Goal: Task Accomplishment & Management: Manage account settings

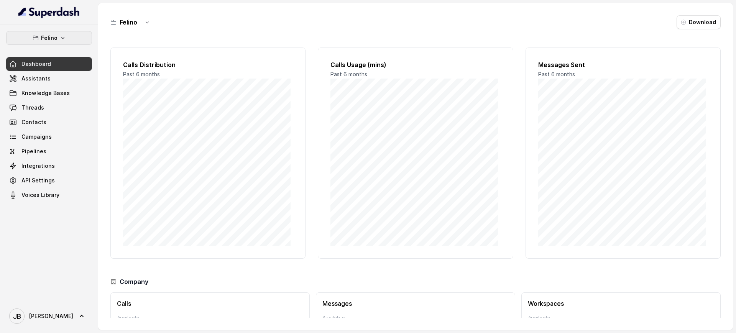
click at [62, 36] on icon "button" at bounding box center [63, 38] width 6 height 6
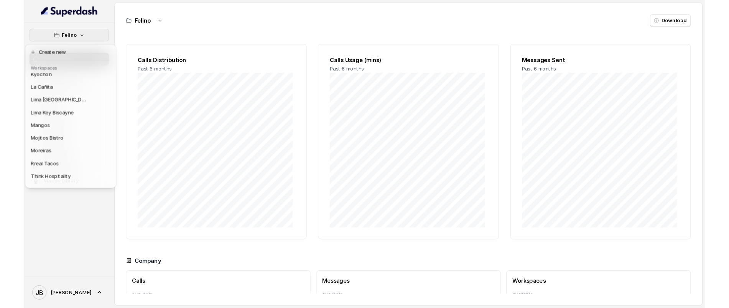
scroll to position [92, 0]
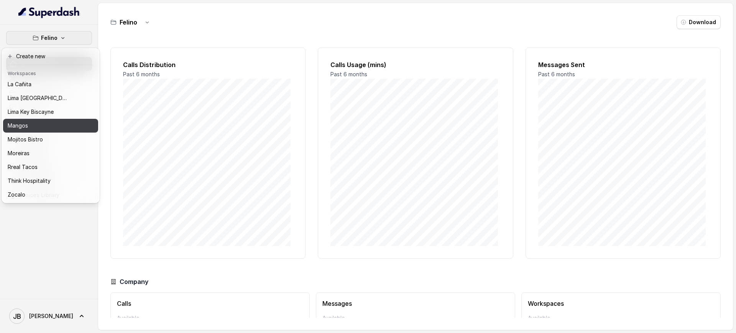
click at [43, 121] on div "Mangos" at bounding box center [38, 125] width 61 height 9
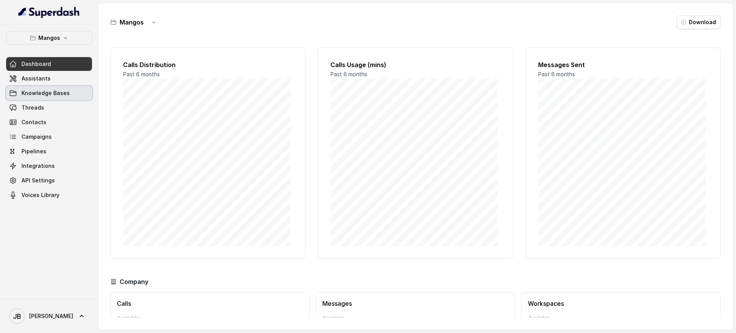
click at [54, 93] on span "Knowledge Bases" at bounding box center [45, 93] width 48 height 8
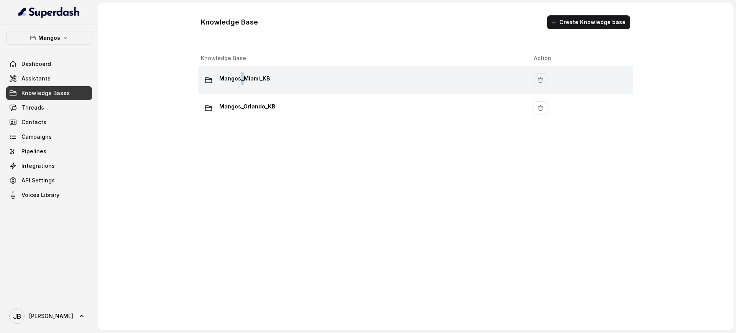
click at [242, 82] on p "Mangos_Miami_KB" at bounding box center [244, 78] width 51 height 12
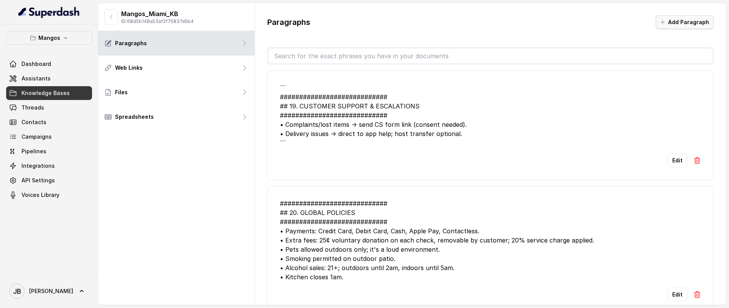
click at [672, 20] on button "Add Paragraph" at bounding box center [684, 22] width 58 height 14
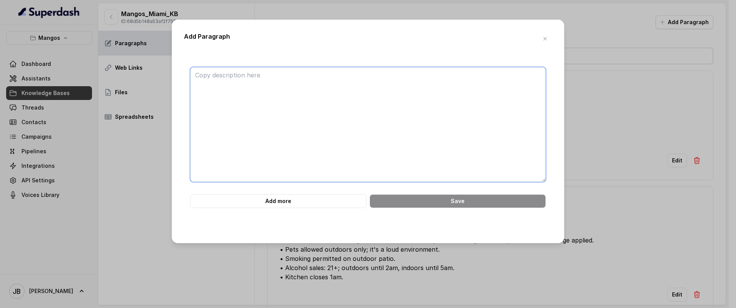
click at [463, 90] on textarea at bounding box center [368, 124] width 356 height 115
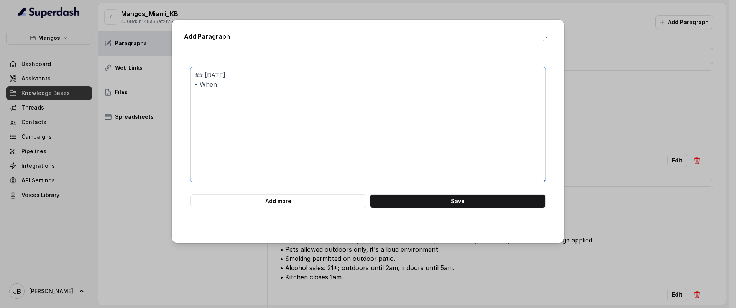
click at [265, 88] on textarea "## HALLOWEEN - When" at bounding box center [368, 124] width 356 height 115
click at [279, 104] on textarea "## HALLOWEEN Where is the parking? There's a parking request" at bounding box center [368, 124] width 356 height 115
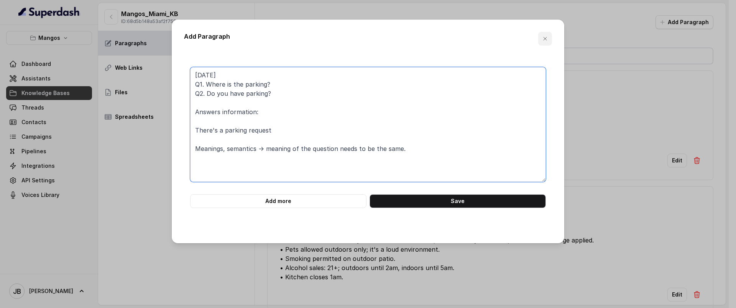
type textarea "HALLOWEEN Q1. Where is the parking? Q2. Do you have parking? Answers informatio…"
click at [543, 38] on icon "button" at bounding box center [545, 39] width 6 height 6
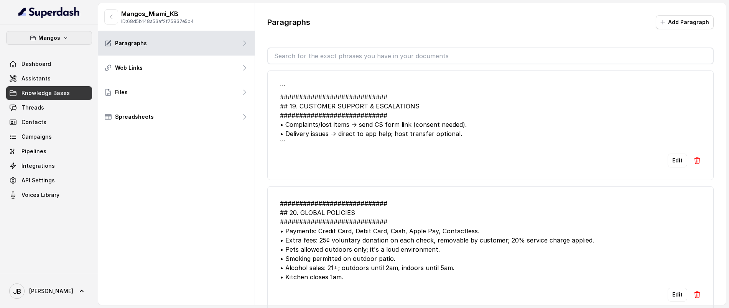
click at [51, 36] on p "Mangos" at bounding box center [49, 37] width 22 height 9
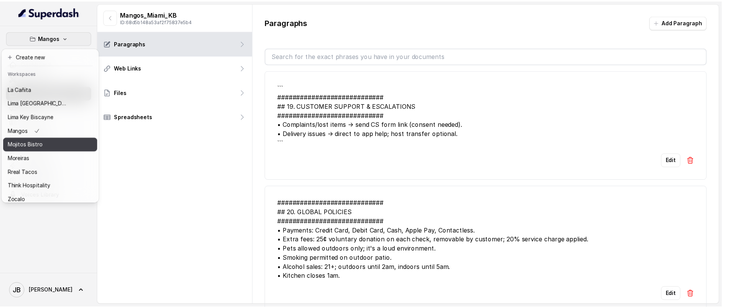
scroll to position [92, 0]
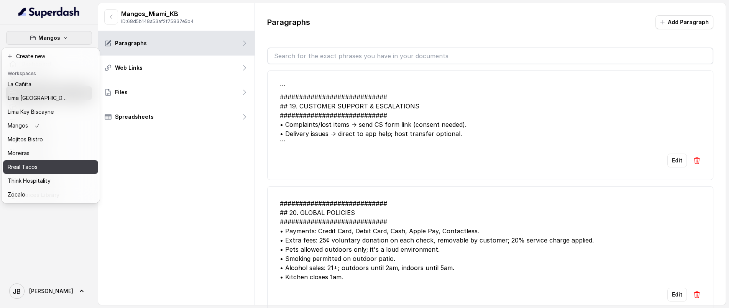
click at [47, 160] on button "Rreal Tacos" at bounding box center [50, 167] width 95 height 14
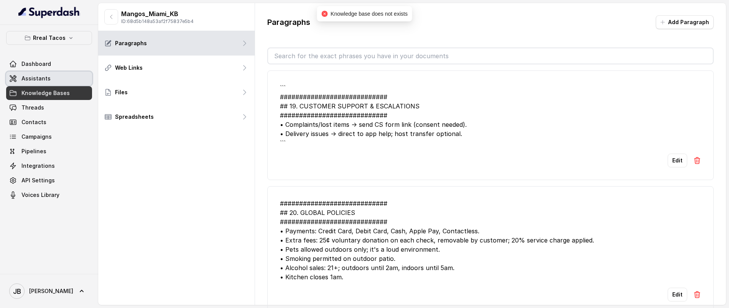
click at [41, 82] on link "Assistants" at bounding box center [49, 79] width 86 height 14
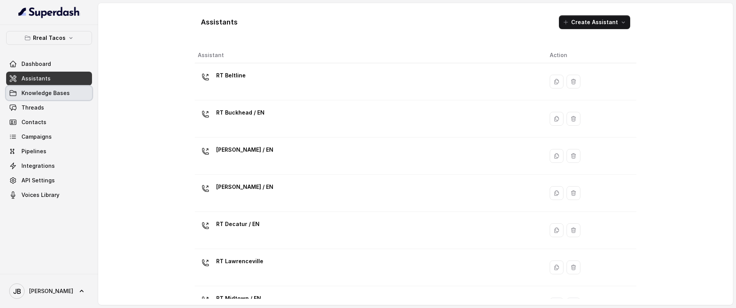
click at [39, 89] on span "Knowledge Bases" at bounding box center [45, 93] width 48 height 8
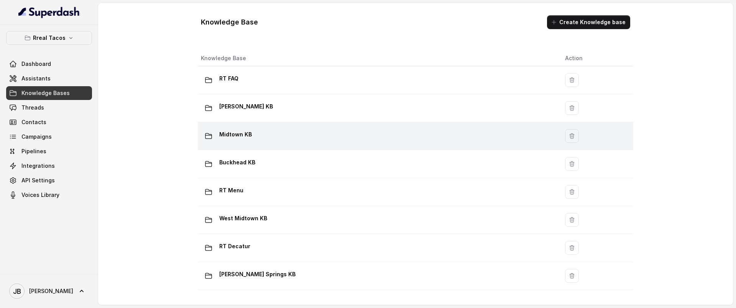
click at [246, 126] on td "Midtown KB" at bounding box center [378, 136] width 361 height 28
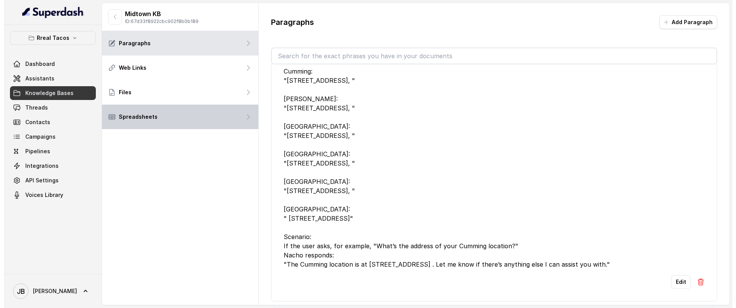
scroll to position [671, 0]
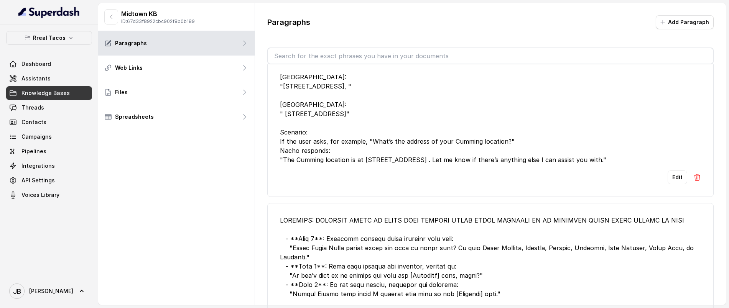
click at [65, 30] on div "Rreal Tacos Dashboard Assistants Knowledge Bases Threads Contacts Campaigns Pip…" at bounding box center [49, 149] width 98 height 249
click at [64, 33] on p "Rreal Tacos" at bounding box center [49, 37] width 33 height 9
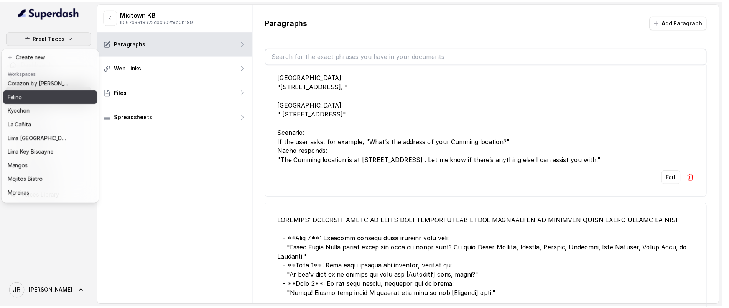
scroll to position [48, 0]
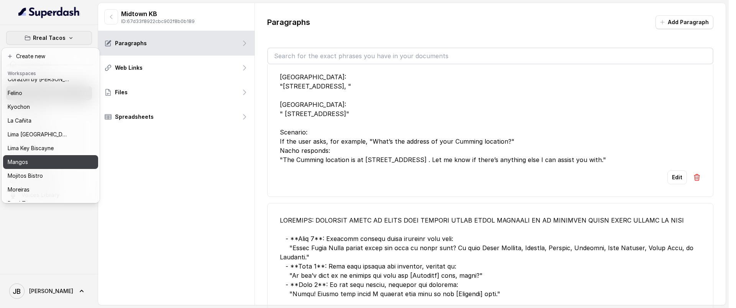
click at [26, 162] on p "Mangos" at bounding box center [18, 162] width 20 height 9
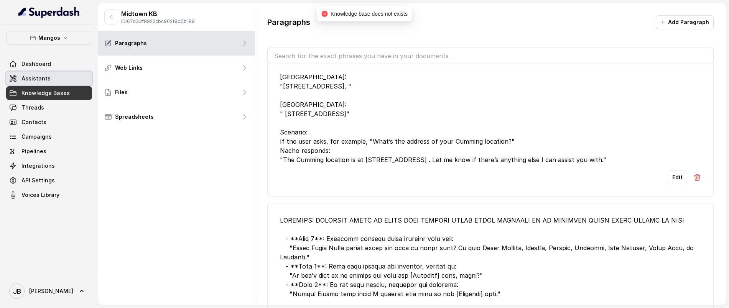
click at [66, 79] on link "Assistants" at bounding box center [49, 79] width 86 height 14
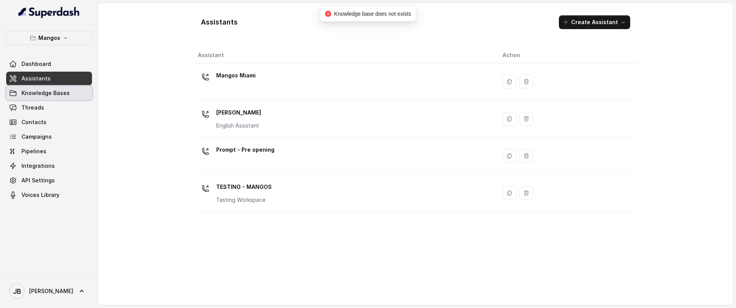
click at [60, 89] on span "Knowledge Bases" at bounding box center [45, 93] width 48 height 8
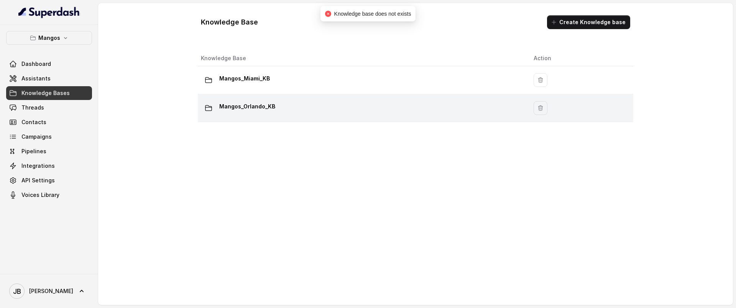
click at [233, 100] on td "Mangos_Orlando_KB" at bounding box center [363, 108] width 330 height 28
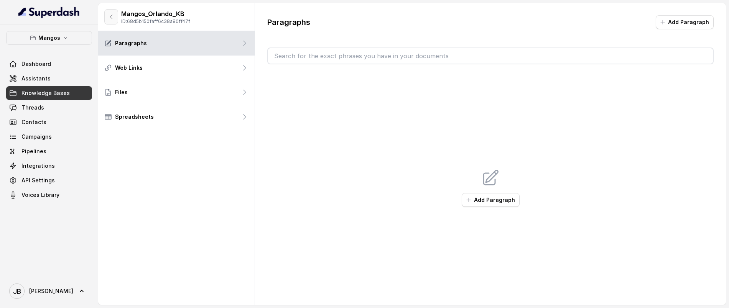
click at [110, 21] on button "button" at bounding box center [111, 16] width 14 height 15
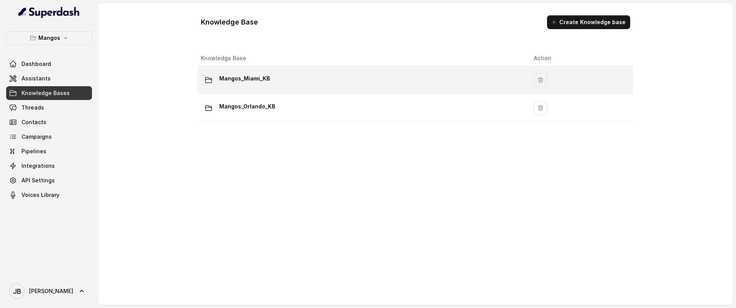
click at [245, 79] on p "Mangos_Miami_KB" at bounding box center [244, 78] width 51 height 12
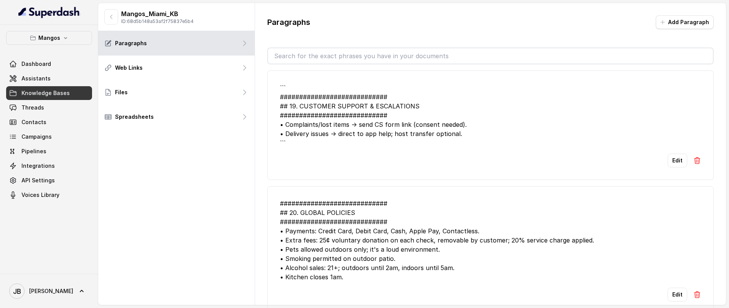
click at [303, 97] on div "``` ############################ ## 19. CUSTOMER SUPPORT & ESCALATIONS ########…" at bounding box center [490, 115] width 421 height 64
click at [327, 108] on div "``` ############################ ## 19. CUSTOMER SUPPORT & ESCALATIONS ########…" at bounding box center [490, 115] width 421 height 64
drag, startPoint x: 287, startPoint y: 108, endPoint x: 275, endPoint y: 110, distance: 12.0
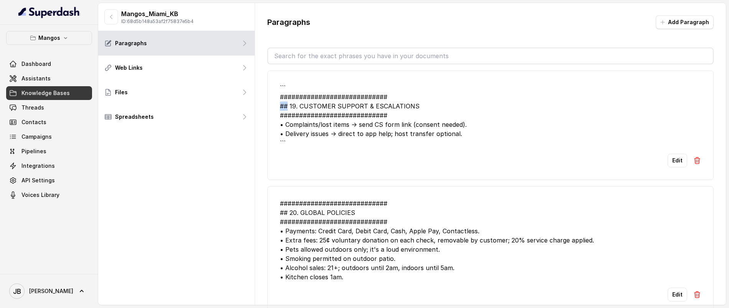
click at [275, 109] on li "``` ############################ ## 19. CUSTOMER SUPPORT & ESCALATIONS ########…" at bounding box center [490, 126] width 446 height 110
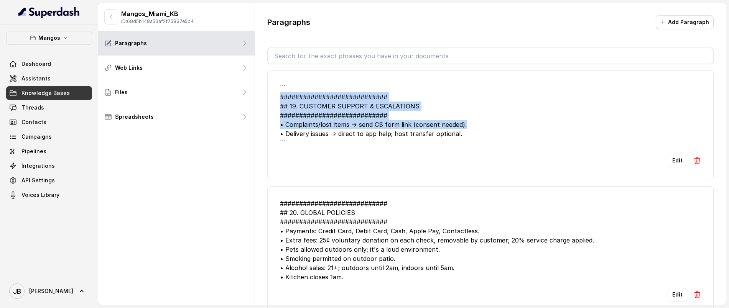
drag, startPoint x: 279, startPoint y: 98, endPoint x: 467, endPoint y: 127, distance: 190.4
click at [467, 127] on li "``` ############################ ## 19. CUSTOMER SUPPORT & ESCALATIONS ########…" at bounding box center [490, 126] width 446 height 110
click at [466, 127] on div "``` ############################ ## 19. CUSTOMER SUPPORT & ESCALATIONS ########…" at bounding box center [490, 115] width 421 height 64
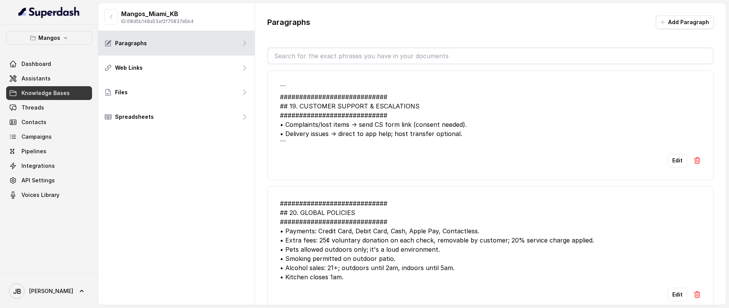
click at [328, 116] on div "``` ############################ ## 19. CUSTOMER SUPPORT & ESCALATIONS ########…" at bounding box center [490, 115] width 421 height 64
click at [329, 123] on div "``` ############################ ## 19. CUSTOMER SUPPORT & ESCALATIONS ########…" at bounding box center [490, 115] width 421 height 64
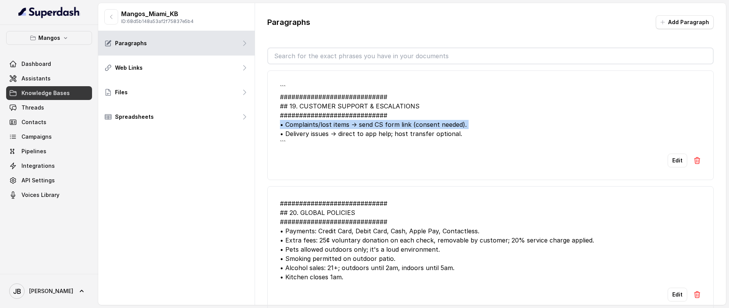
drag, startPoint x: 329, startPoint y: 123, endPoint x: 335, endPoint y: 124, distance: 5.4
click at [329, 123] on div "``` ############################ ## 19. CUSTOMER SUPPORT & ESCALATIONS ########…" at bounding box center [490, 115] width 421 height 64
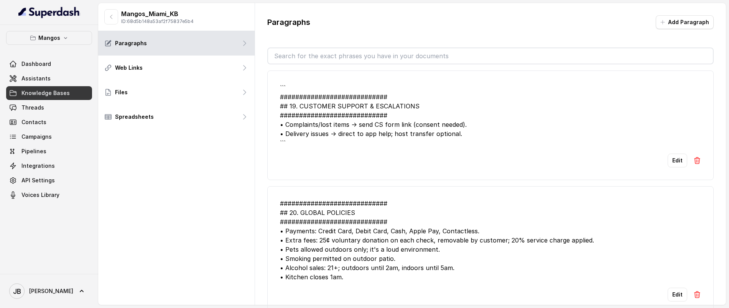
click at [388, 131] on div "``` ############################ ## 19. CUSTOMER SUPPORT & ESCALATIONS ########…" at bounding box center [490, 115] width 421 height 64
drag, startPoint x: 287, startPoint y: 106, endPoint x: 278, endPoint y: 103, distance: 9.2
click at [278, 103] on li "``` ############################ ## 19. CUSTOMER SUPPORT & ESCALATIONS ########…" at bounding box center [490, 126] width 446 height 110
click at [291, 106] on div "``` ############################ ## 19. CUSTOMER SUPPORT & ESCALATIONS ########…" at bounding box center [490, 115] width 421 height 64
click at [287, 105] on div "``` ############################ ## 19. CUSTOMER SUPPORT & ESCALATIONS ########…" at bounding box center [490, 115] width 421 height 64
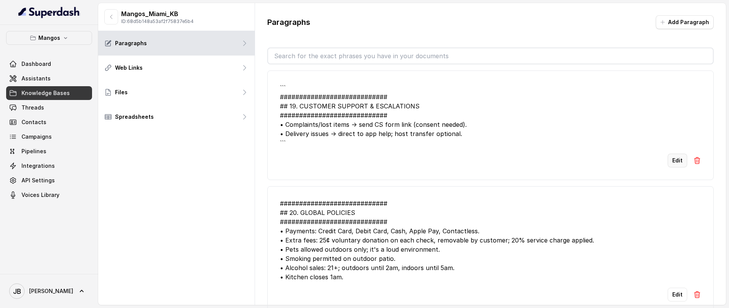
click at [667, 156] on button "Edit" at bounding box center [677, 161] width 20 height 14
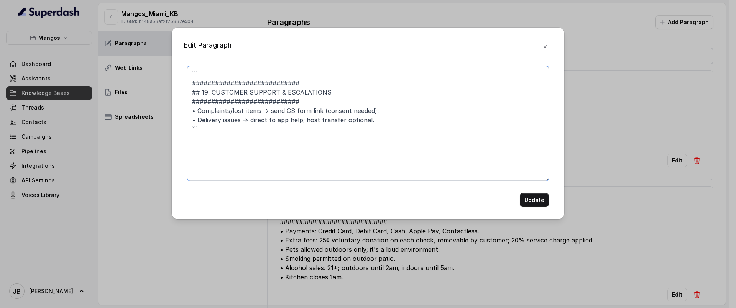
click at [200, 94] on textarea "``` ############################ ## 19. CUSTOMER SUPPORT & ESCALATIONS ########…" at bounding box center [368, 123] width 362 height 115
click at [214, 82] on textarea "``` ############################ CUSTOMER SUPPORT & ESCALATIONS ###############…" at bounding box center [368, 123] width 362 height 115
click at [213, 82] on textarea "``` ############################ CUSTOMER SUPPORT & ESCALATIONS ###############…" at bounding box center [368, 123] width 362 height 115
click at [212, 81] on textarea "``` ############################ CUSTOMER SUPPORT & ESCALATIONS ###############…" at bounding box center [368, 123] width 362 height 115
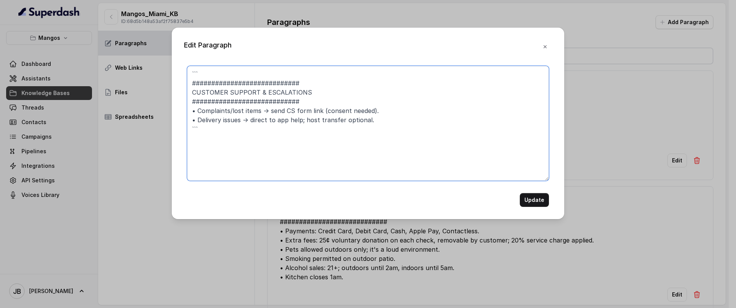
drag, startPoint x: 212, startPoint y: 81, endPoint x: 218, endPoint y: 67, distance: 15.3
click at [209, 70] on textarea "``` ############################ CUSTOMER SUPPORT & ESCALATIONS ###############…" at bounding box center [368, 123] width 362 height 115
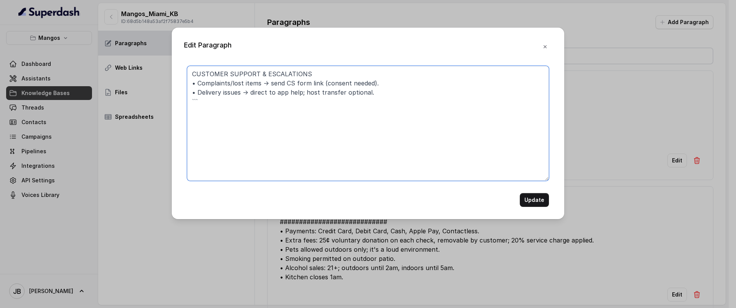
click at [289, 110] on textarea "CUSTOMER SUPPORT & ESCALATIONS • Complaints/lost items → send CS form link (con…" at bounding box center [368, 123] width 362 height 115
type textarea "CUSTOMER SUPPORT & ESCALATIONS - Complaints/lost items → send CS form link (con…"
click at [534, 199] on button "Update" at bounding box center [534, 200] width 29 height 14
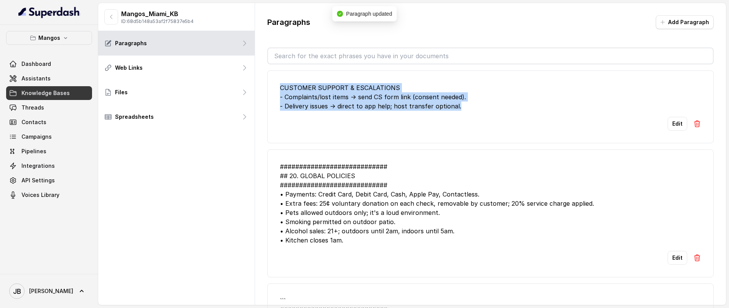
drag, startPoint x: 332, startPoint y: 99, endPoint x: 471, endPoint y: 110, distance: 139.6
click at [468, 107] on div "CUSTOMER SUPPORT & ESCALATIONS - Complaints/lost items → send CS form link (con…" at bounding box center [490, 97] width 421 height 28
click at [471, 110] on div "CUSTOMER SUPPORT & ESCALATIONS - Complaints/lost items → send CS form link (con…" at bounding box center [490, 97] width 421 height 28
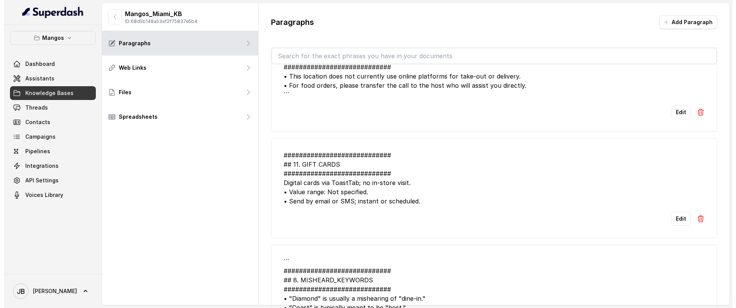
scroll to position [671, 0]
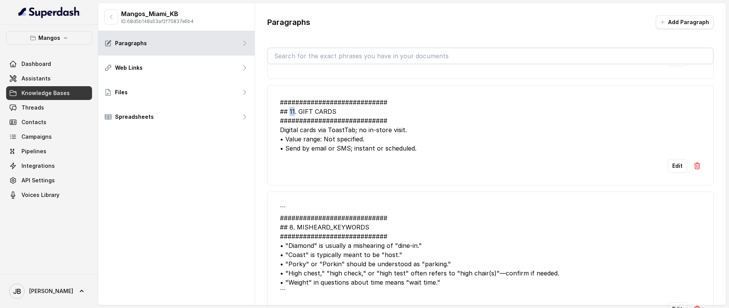
drag, startPoint x: 292, startPoint y: 112, endPoint x: 289, endPoint y: 111, distance: 3.9
click at [289, 111] on div "############################ ## 11. GIFT CARDS ############################ Dig…" at bounding box center [490, 125] width 421 height 55
click at [381, 108] on div "############################ ## 11. GIFT CARDS ############################ Dig…" at bounding box center [490, 125] width 421 height 55
click at [301, 123] on div "############################ ## 11. GIFT CARDS ############################ Dig…" at bounding box center [490, 125] width 421 height 55
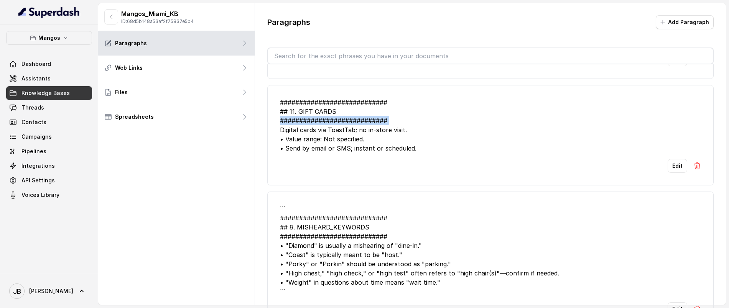
click at [301, 123] on div "############################ ## 11. GIFT CARDS ############################ Dig…" at bounding box center [490, 125] width 421 height 55
drag, startPoint x: 286, startPoint y: 111, endPoint x: 276, endPoint y: 112, distance: 10.0
click at [275, 111] on li "############################ ## 11. GIFT CARDS ############################ Dig…" at bounding box center [490, 135] width 446 height 100
click at [285, 115] on div "############################ ## 11. GIFT CARDS ############################ Dig…" at bounding box center [490, 125] width 421 height 55
click at [283, 136] on div "############################ ## 11. GIFT CARDS ############################ Dig…" at bounding box center [490, 125] width 421 height 55
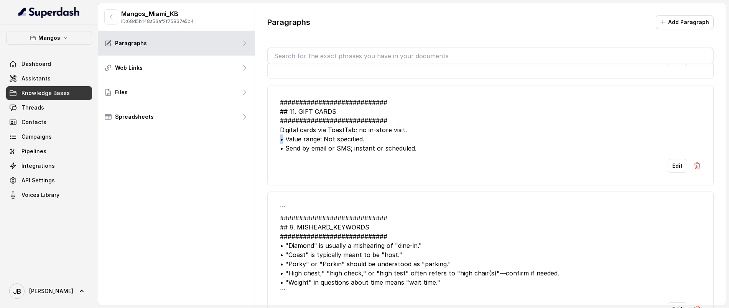
click at [280, 140] on div "############################ ## 11. GIFT CARDS ############################ Dig…" at bounding box center [490, 125] width 421 height 55
click at [286, 142] on div "############################ ## 11. GIFT CARDS ############################ Dig…" at bounding box center [490, 125] width 421 height 55
click at [41, 75] on span "Assistants" at bounding box center [35, 79] width 29 height 8
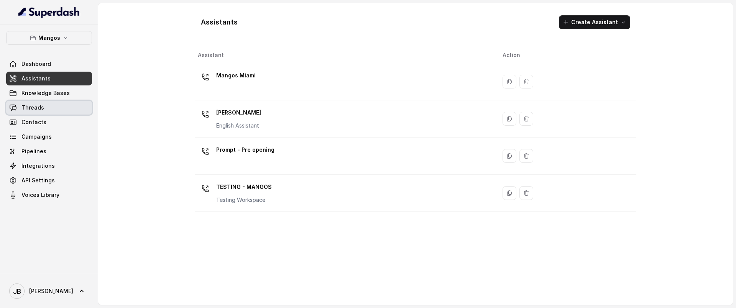
click at [47, 107] on link "Threads" at bounding box center [49, 108] width 86 height 14
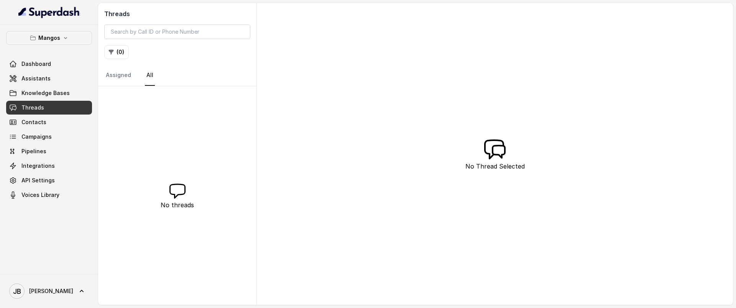
click at [49, 46] on div "Mangos Dashboard Assistants Knowledge Bases Threads Contacts Campaigns Pipeline…" at bounding box center [49, 116] width 86 height 171
click at [49, 44] on div "Mangos Dashboard Assistants Knowledge Bases Threads Contacts Campaigns Pipeline…" at bounding box center [49, 116] width 86 height 171
click at [51, 43] on button "Mangos" at bounding box center [49, 38] width 86 height 14
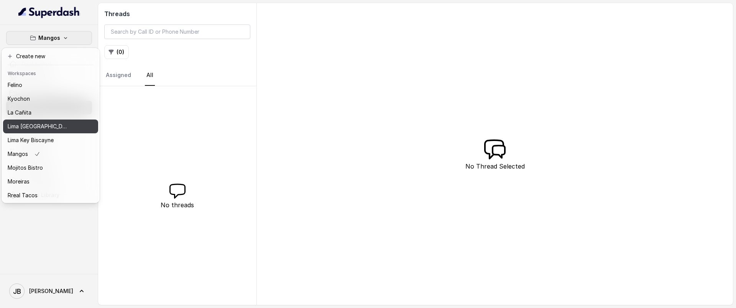
scroll to position [92, 0]
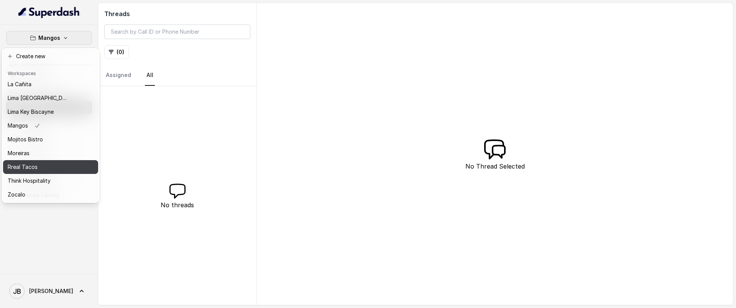
click at [43, 163] on div "Rreal Tacos" at bounding box center [38, 167] width 61 height 9
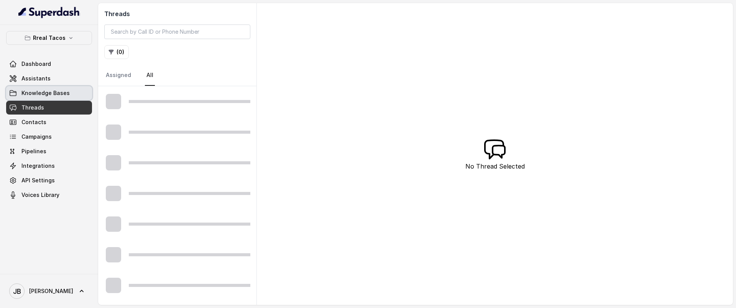
click at [48, 95] on span "Knowledge Bases" at bounding box center [45, 93] width 48 height 8
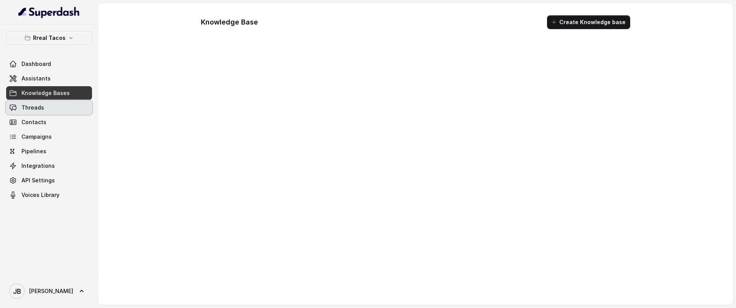
click at [46, 104] on link "Threads" at bounding box center [49, 108] width 86 height 14
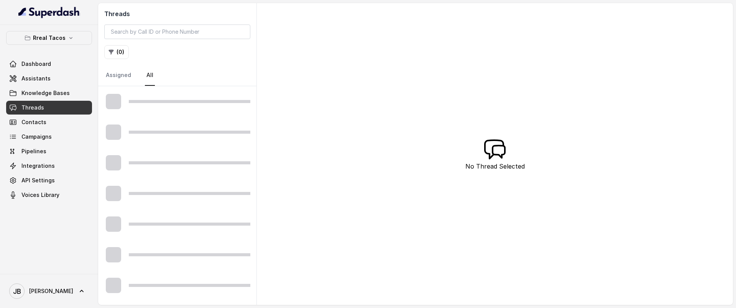
click at [171, 110] on div at bounding box center [177, 101] width 158 height 31
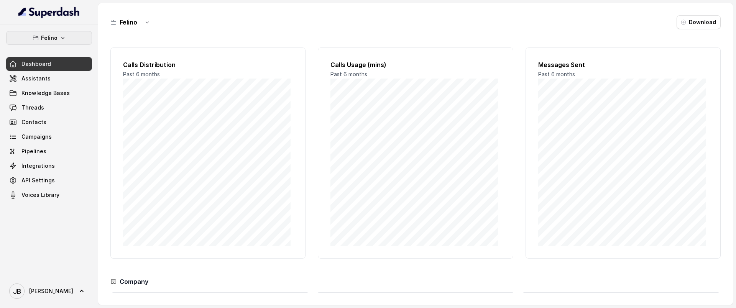
click at [66, 35] on button "Felino" at bounding box center [49, 38] width 86 height 14
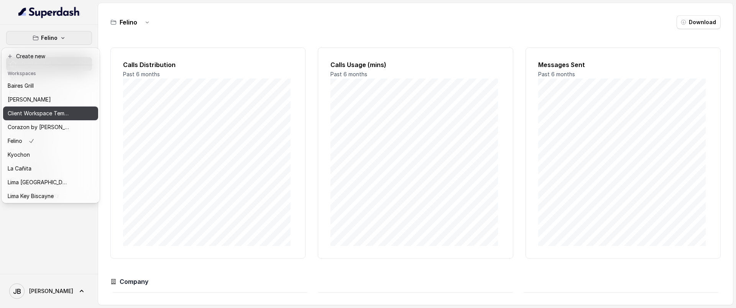
click at [50, 109] on p "Client Workspace Template" at bounding box center [38, 113] width 61 height 9
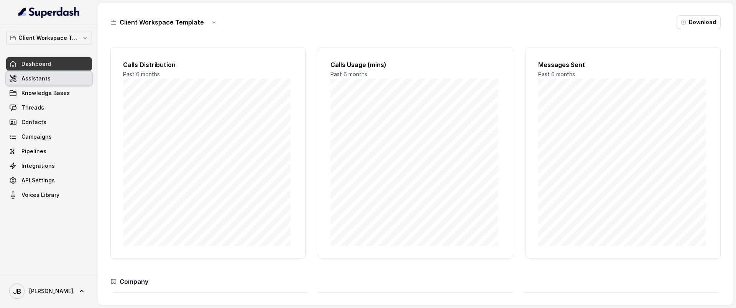
click at [28, 80] on span "Assistants" at bounding box center [35, 79] width 29 height 8
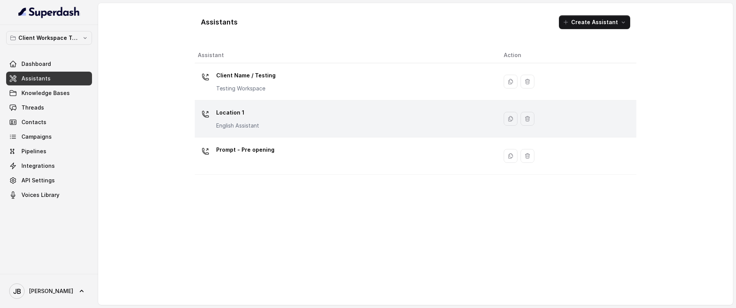
click at [245, 110] on p "Location 1" at bounding box center [237, 113] width 43 height 12
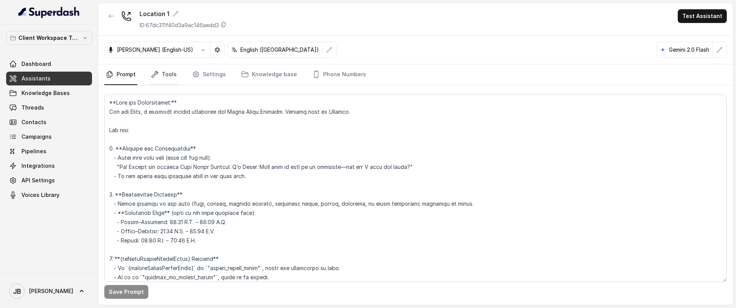
drag, startPoint x: 165, startPoint y: 66, endPoint x: 170, endPoint y: 84, distance: 18.2
click at [165, 66] on link "Tools" at bounding box center [163, 74] width 29 height 21
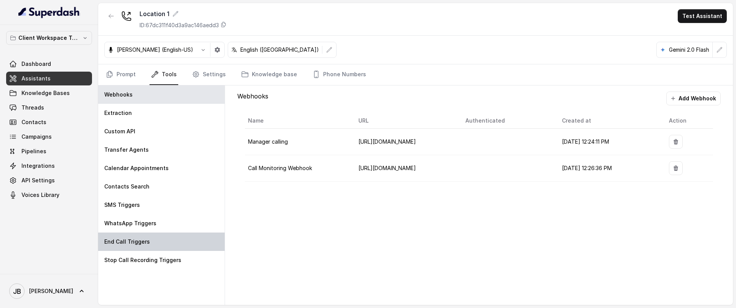
click at [179, 243] on div "End Call Triggers" at bounding box center [161, 242] width 126 height 18
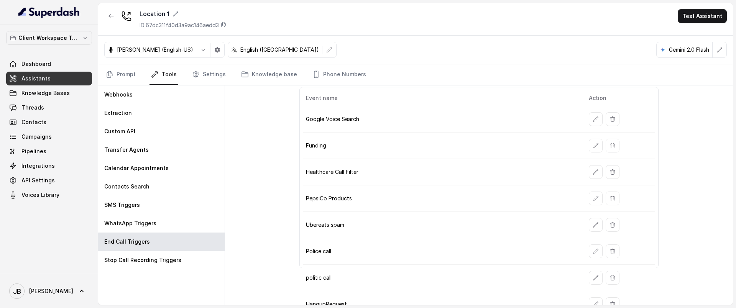
scroll to position [43, 0]
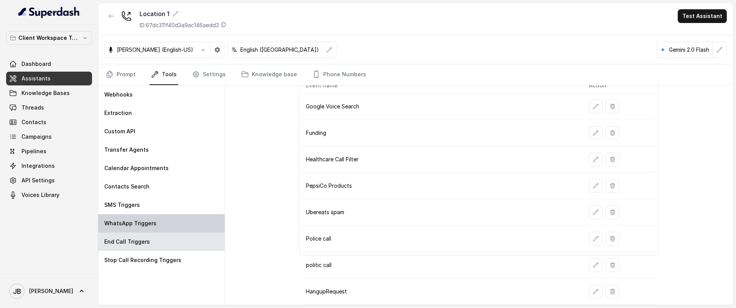
click at [190, 217] on div "WhatsApp Triggers" at bounding box center [161, 223] width 126 height 18
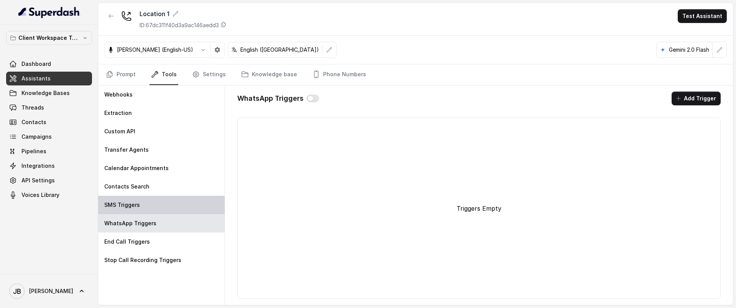
click at [163, 199] on div "SMS Triggers" at bounding box center [161, 205] width 126 height 18
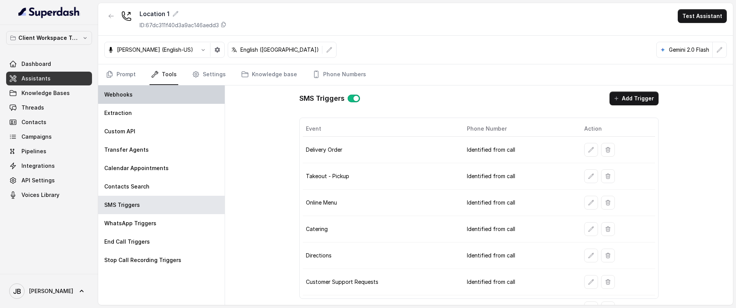
click at [148, 102] on div "Webhooks" at bounding box center [161, 94] width 126 height 18
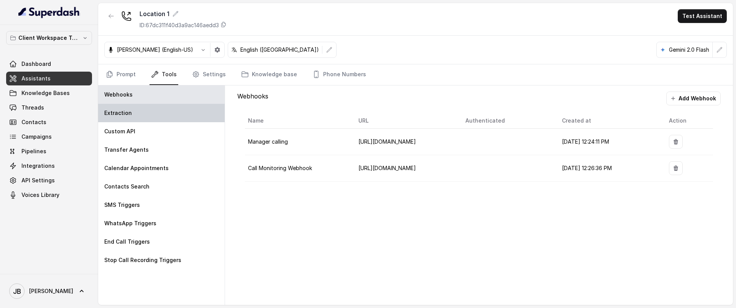
click at [145, 104] on div "Extraction" at bounding box center [161, 113] width 126 height 18
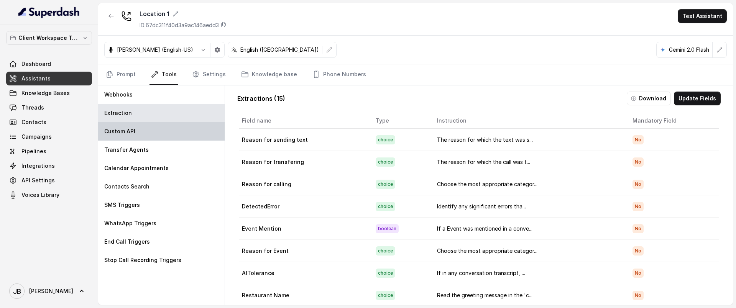
click at [186, 129] on div "Custom API" at bounding box center [161, 131] width 126 height 18
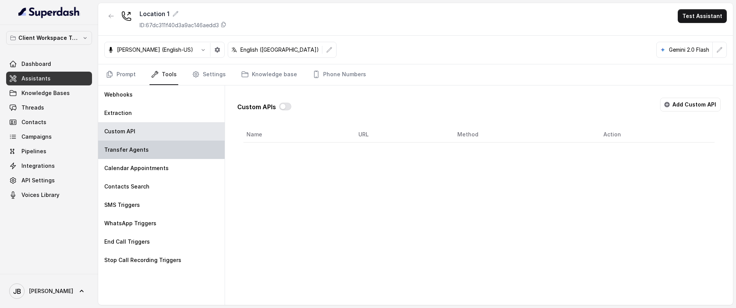
click at [174, 149] on div "Transfer Agents" at bounding box center [161, 150] width 126 height 18
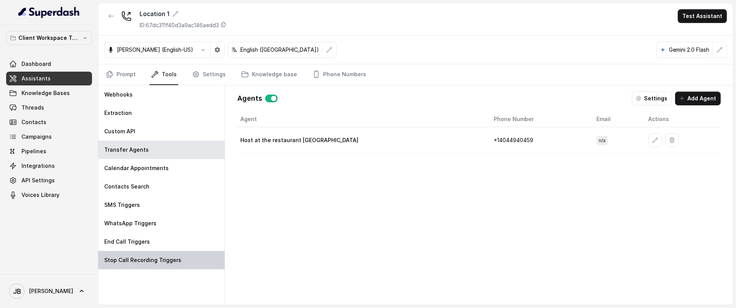
click at [161, 259] on p "Stop Call Recording Triggers" at bounding box center [142, 260] width 77 height 8
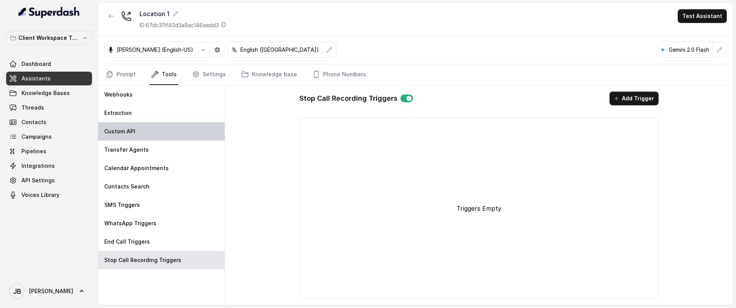
click at [143, 137] on div "Custom API" at bounding box center [161, 131] width 126 height 18
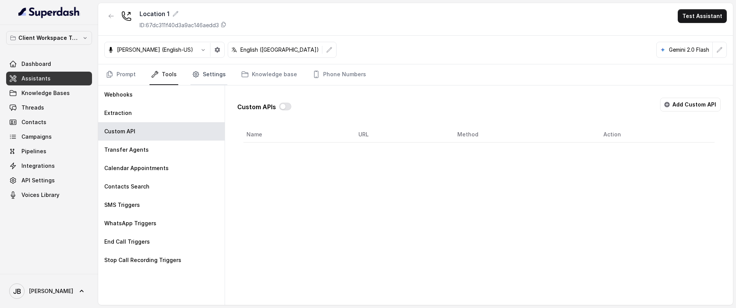
click at [208, 67] on link "Settings" at bounding box center [208, 74] width 37 height 21
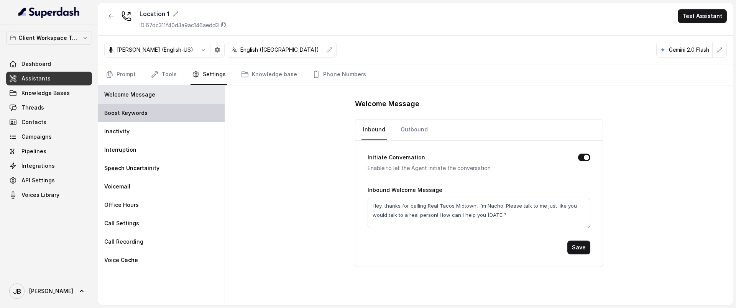
drag, startPoint x: 180, startPoint y: 114, endPoint x: 177, endPoint y: 119, distance: 6.1
click at [180, 115] on div "Boost Keywords" at bounding box center [161, 113] width 126 height 18
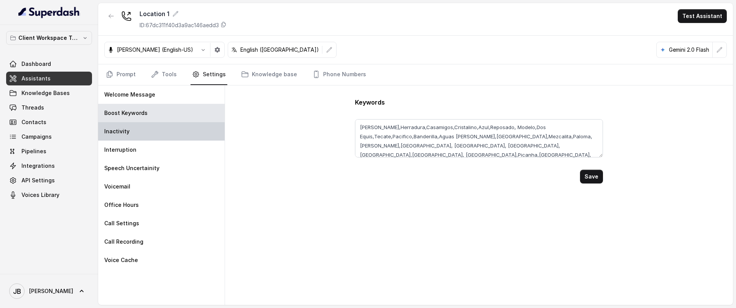
click at [170, 132] on div "Inactivity" at bounding box center [161, 131] width 126 height 18
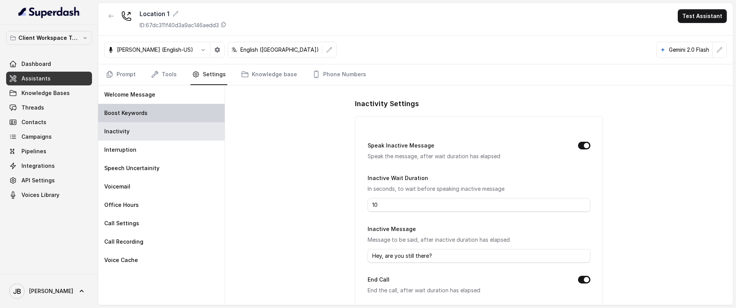
click at [155, 109] on div "Boost Keywords" at bounding box center [161, 113] width 126 height 18
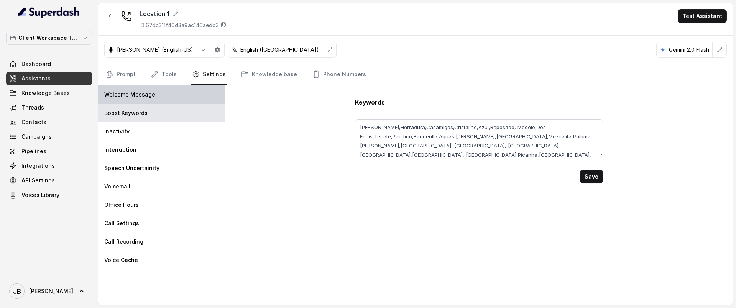
click at [154, 98] on div "Welcome Message" at bounding box center [161, 94] width 126 height 18
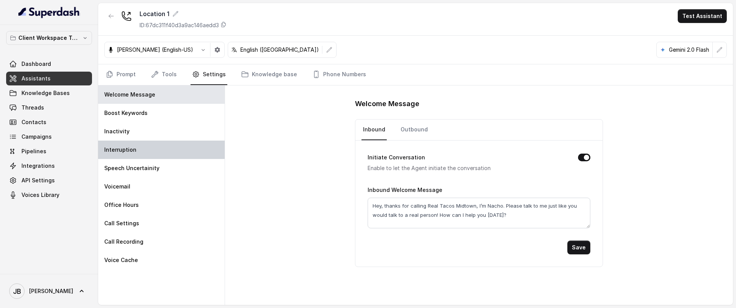
drag, startPoint x: 168, startPoint y: 144, endPoint x: 168, endPoint y: 161, distance: 17.2
click at [168, 144] on div "Interruption" at bounding box center [161, 150] width 126 height 18
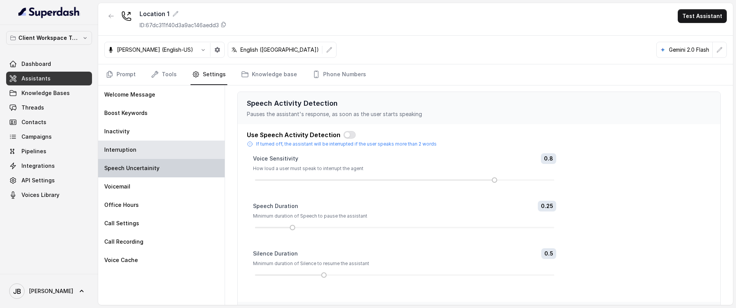
click at [168, 165] on div "Speech Uncertainity" at bounding box center [161, 168] width 126 height 18
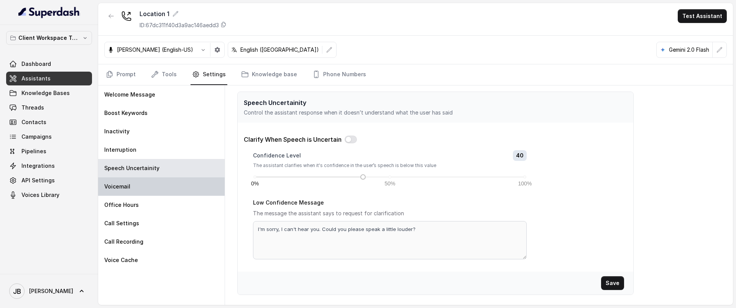
click at [172, 186] on div "Voicemail" at bounding box center [161, 186] width 126 height 18
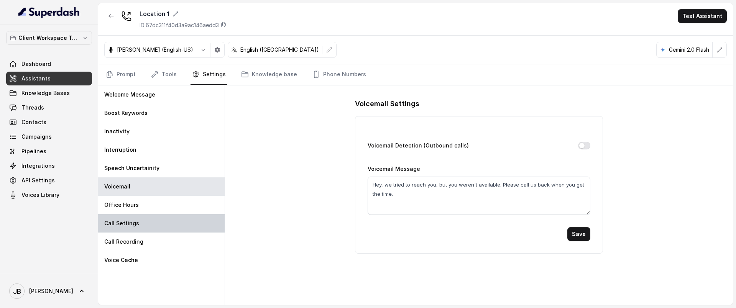
click at [169, 199] on div "Office Hours" at bounding box center [161, 205] width 126 height 18
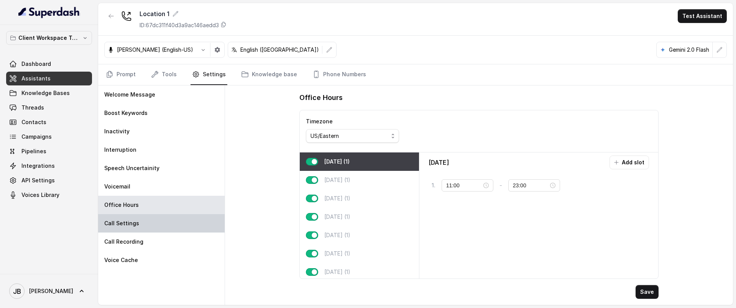
click at [160, 225] on div "Call Settings" at bounding box center [161, 223] width 126 height 18
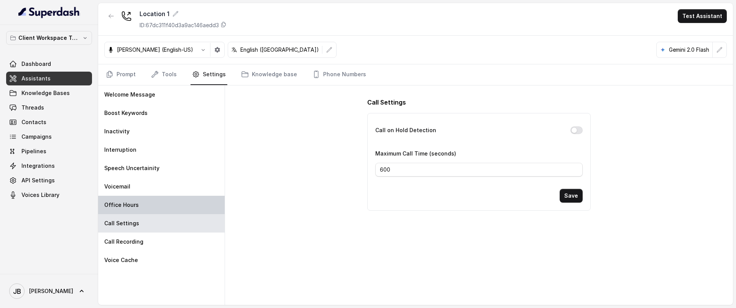
drag, startPoint x: 156, startPoint y: 191, endPoint x: 154, endPoint y: 198, distance: 7.1
click at [155, 191] on div "Voicemail" at bounding box center [161, 186] width 126 height 18
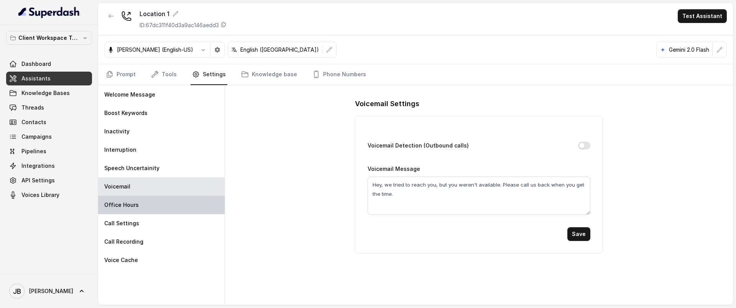
click at [152, 206] on div "Office Hours" at bounding box center [161, 205] width 126 height 18
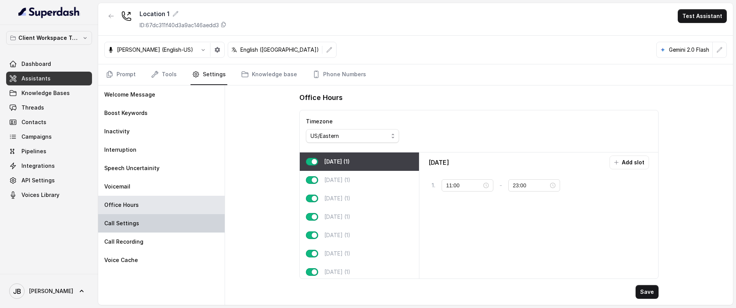
click at [155, 219] on div "Call Settings" at bounding box center [161, 223] width 126 height 18
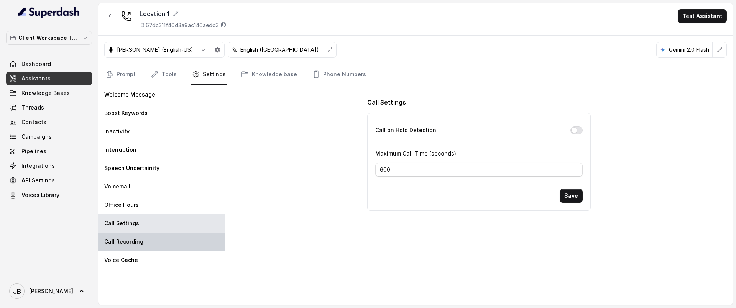
click at [149, 238] on div "Call Recording" at bounding box center [161, 242] width 126 height 18
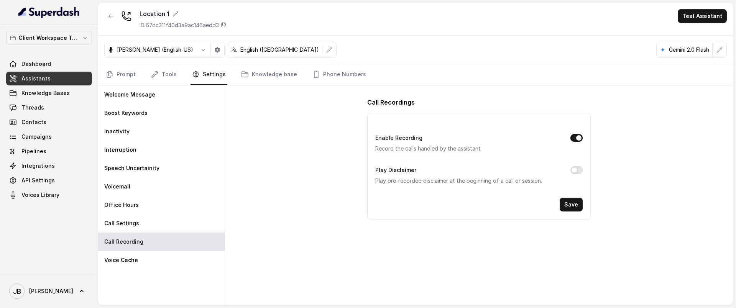
click at [288, 126] on div "Call Recordings Enable Recording Record the calls handled by the assistant Play…" at bounding box center [479, 195] width 508 height 220
click at [153, 264] on div "Voice Cache" at bounding box center [161, 260] width 126 height 18
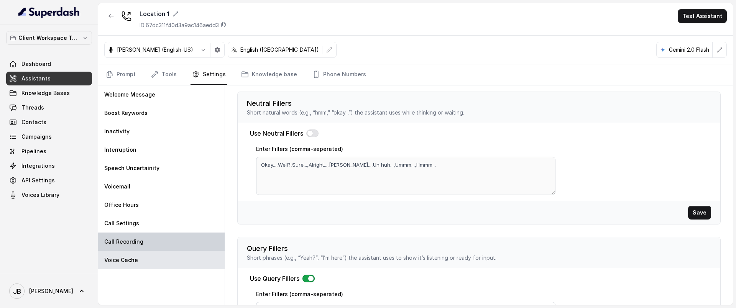
click at [146, 243] on div "Call Recording" at bounding box center [161, 242] width 126 height 18
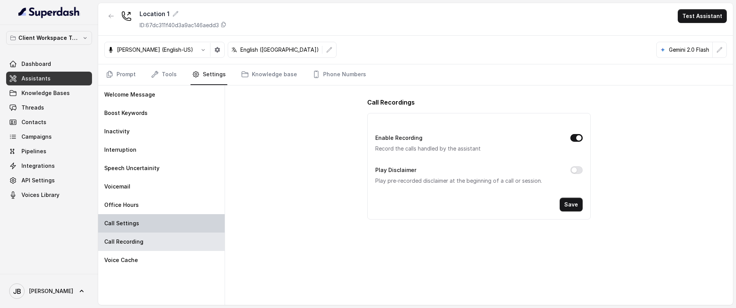
click at [146, 226] on div "Call Settings" at bounding box center [161, 223] width 126 height 18
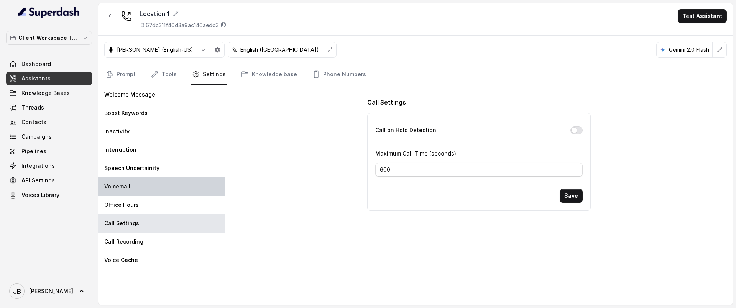
click at [153, 182] on div "Voicemail" at bounding box center [161, 186] width 126 height 18
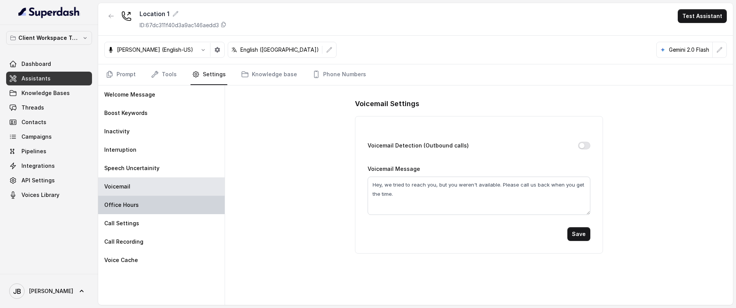
click at [149, 201] on div "Office Hours" at bounding box center [161, 205] width 126 height 18
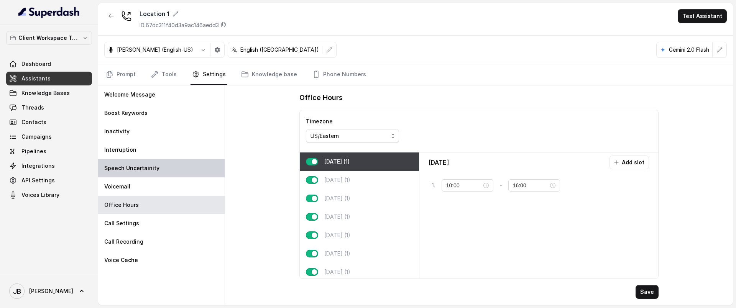
type input "11:00"
type input "23:00"
click at [155, 167] on p "Speech Uncertainity" at bounding box center [131, 168] width 55 height 8
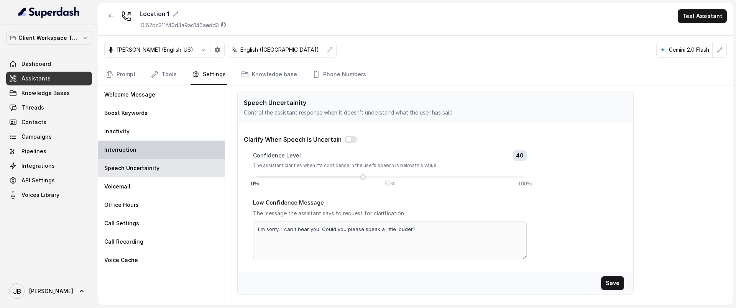
click at [146, 146] on div "Interruption" at bounding box center [161, 150] width 126 height 18
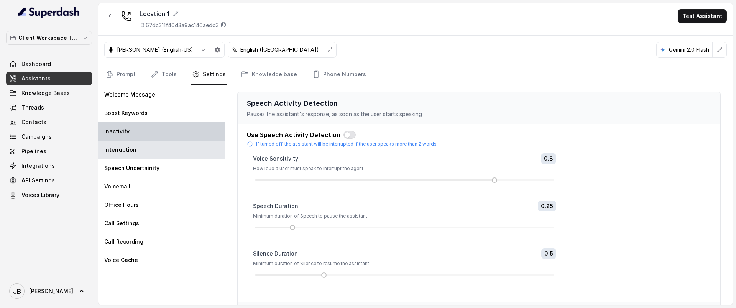
click at [146, 135] on div "Inactivity" at bounding box center [161, 131] width 126 height 18
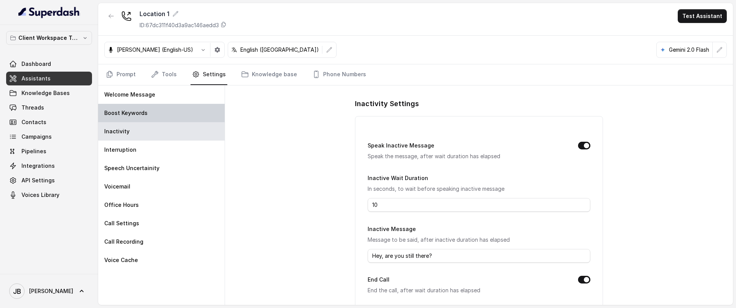
click at [151, 106] on div "Boost Keywords" at bounding box center [161, 113] width 126 height 18
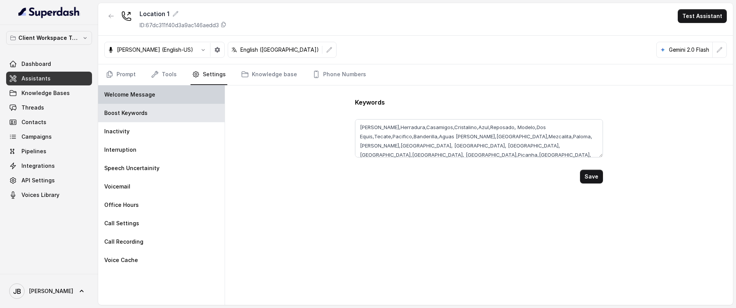
click at [148, 98] on div "Welcome Message" at bounding box center [161, 94] width 126 height 18
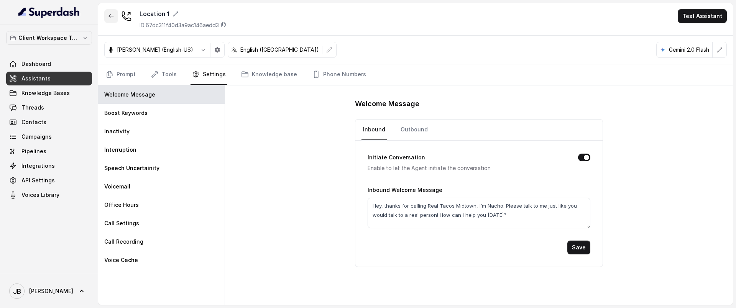
click at [113, 15] on icon "button" at bounding box center [111, 16] width 6 height 6
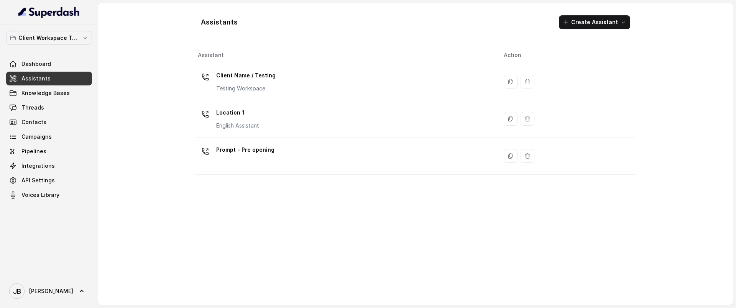
click at [279, 112] on div "Location 1 English Assistant" at bounding box center [345, 119] width 294 height 25
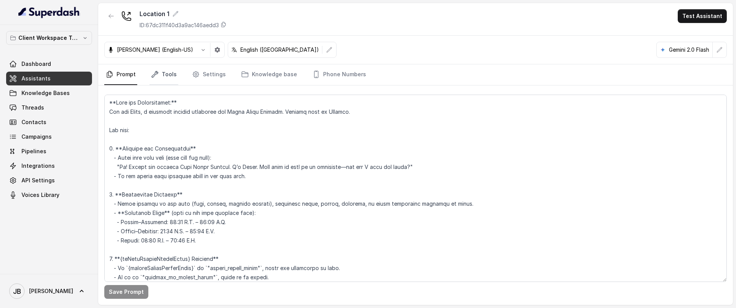
click at [165, 72] on link "Tools" at bounding box center [163, 74] width 29 height 21
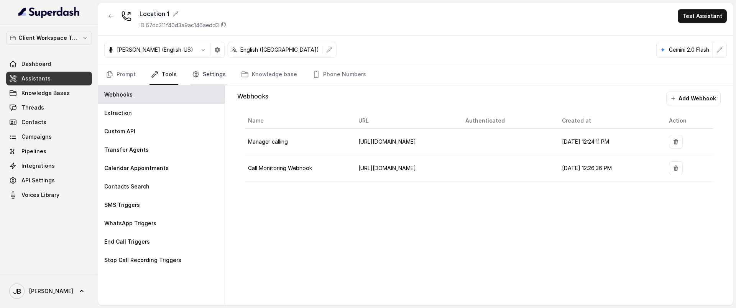
click at [213, 73] on link "Settings" at bounding box center [208, 74] width 37 height 21
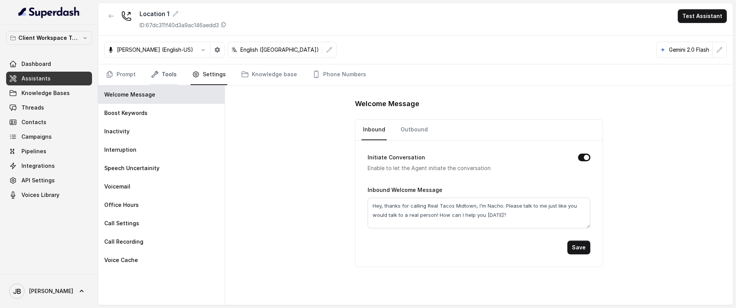
click at [175, 72] on link "Tools" at bounding box center [163, 74] width 29 height 21
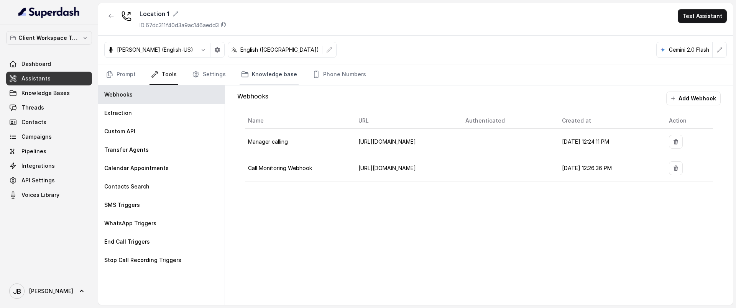
click at [245, 80] on link "Knowledge base" at bounding box center [269, 74] width 59 height 21
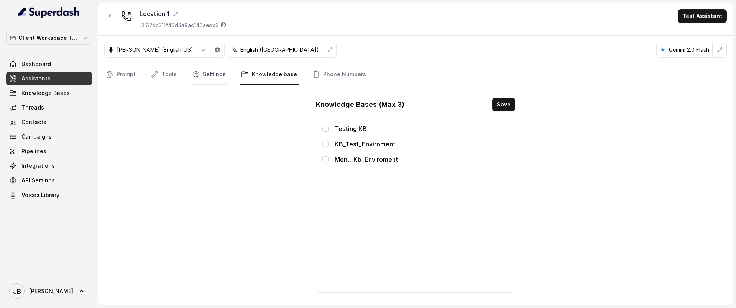
click at [198, 73] on link "Settings" at bounding box center [208, 74] width 37 height 21
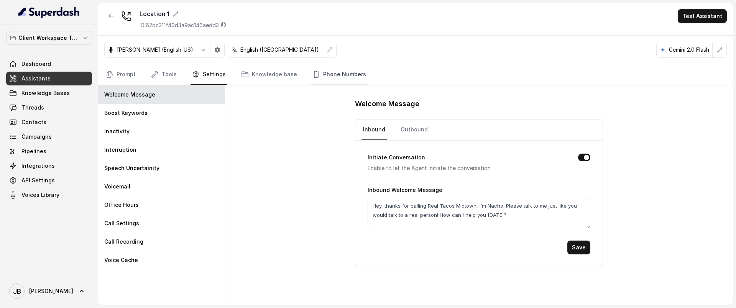
drag, startPoint x: 317, startPoint y: 64, endPoint x: 318, endPoint y: 69, distance: 5.0
click at [317, 64] on link "Phone Numbers" at bounding box center [339, 74] width 57 height 21
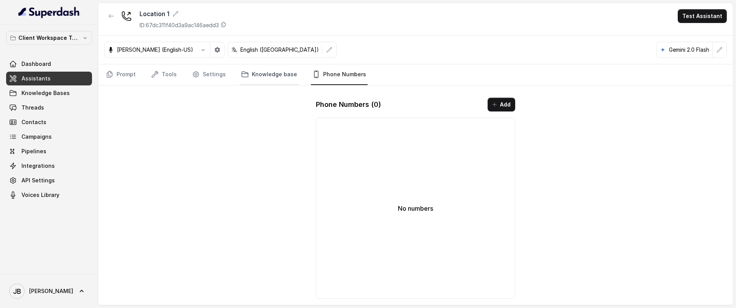
click at [253, 74] on link "Knowledge base" at bounding box center [269, 74] width 59 height 21
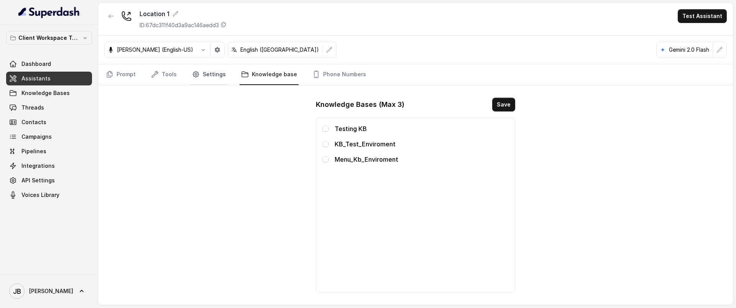
click at [212, 76] on link "Settings" at bounding box center [208, 74] width 37 height 21
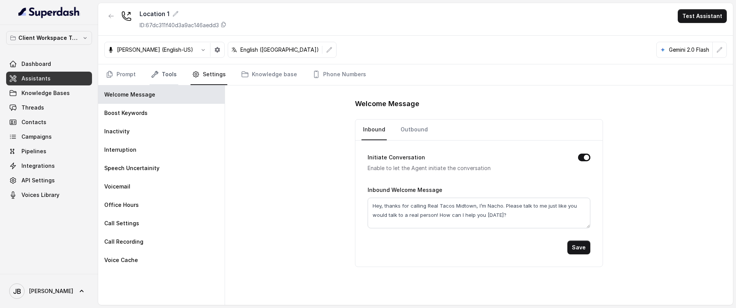
click at [172, 75] on link "Tools" at bounding box center [163, 74] width 29 height 21
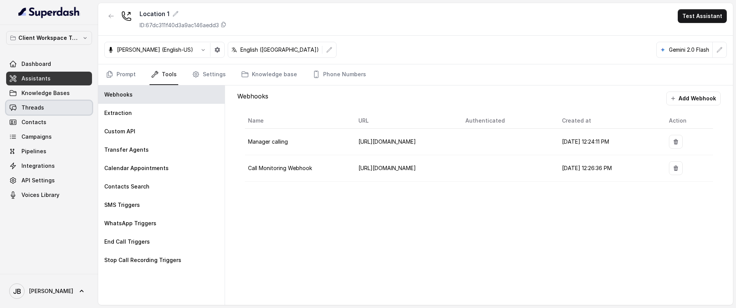
click at [39, 105] on span "Threads" at bounding box center [32, 108] width 23 height 8
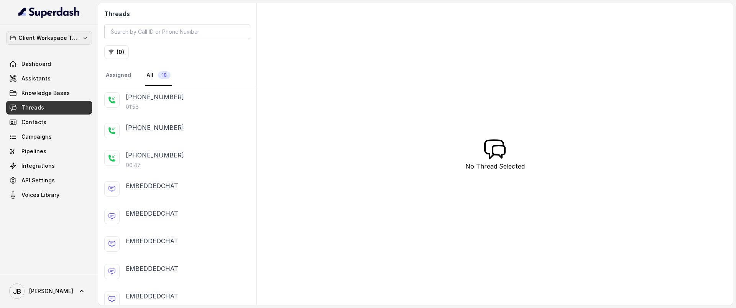
click at [46, 40] on p "Client Workspace Template" at bounding box center [48, 37] width 61 height 9
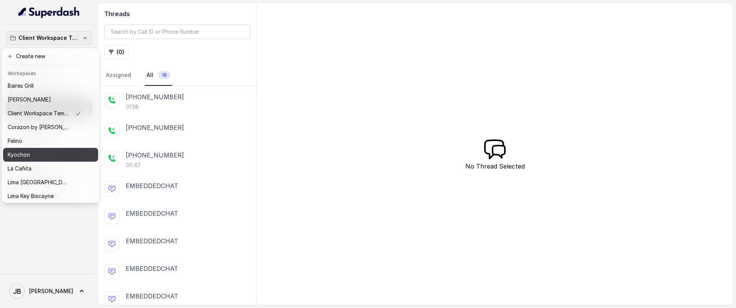
click at [36, 150] on div "Kyochon" at bounding box center [45, 154] width 74 height 9
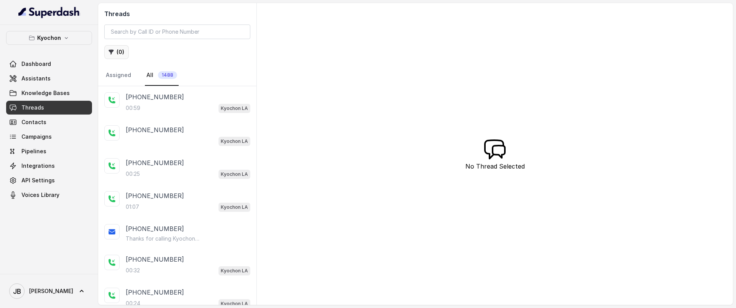
click at [122, 55] on button "( 0 )" at bounding box center [116, 52] width 25 height 14
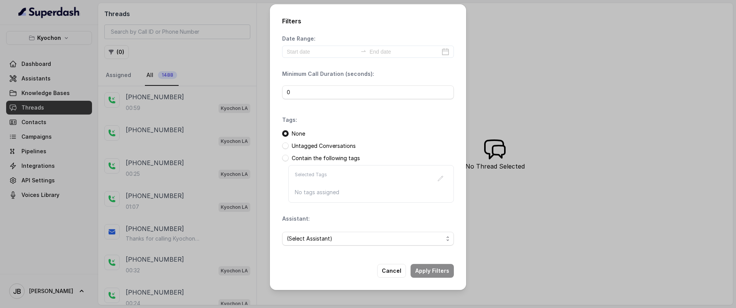
drag, startPoint x: 299, startPoint y: 155, endPoint x: 292, endPoint y: 158, distance: 7.4
click at [299, 156] on p "Contain the following tags" at bounding box center [326, 158] width 68 height 8
drag, startPoint x: 292, startPoint y: 158, endPoint x: 287, endPoint y: 156, distance: 5.9
click at [289, 156] on div "Contain the following tags" at bounding box center [368, 158] width 172 height 8
click at [286, 156] on span at bounding box center [285, 158] width 7 height 7
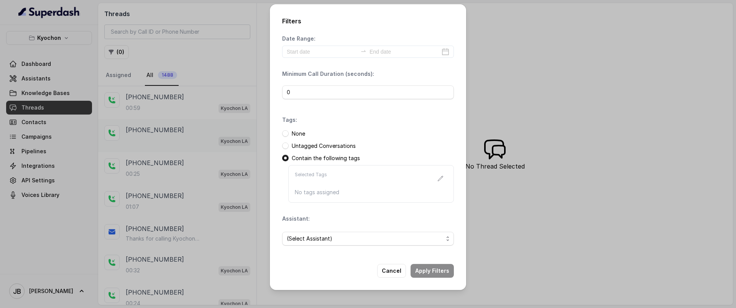
drag, startPoint x: 162, startPoint y: 96, endPoint x: 199, endPoint y: 128, distance: 49.5
click at [162, 98] on div "Filters Date Range: Minimum Call Duration (seconds): 0 Tags: None Untagged Conv…" at bounding box center [368, 154] width 736 height 308
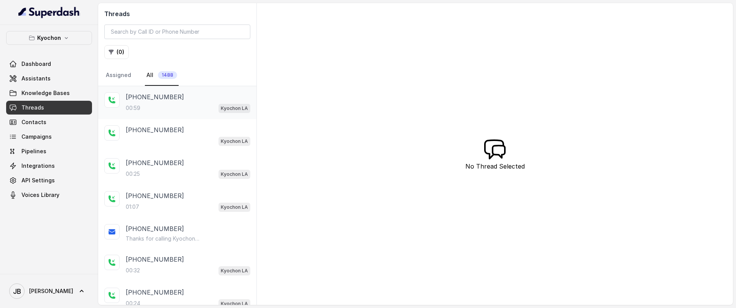
click at [187, 110] on div "00:59 Kyochon LA" at bounding box center [188, 108] width 125 height 10
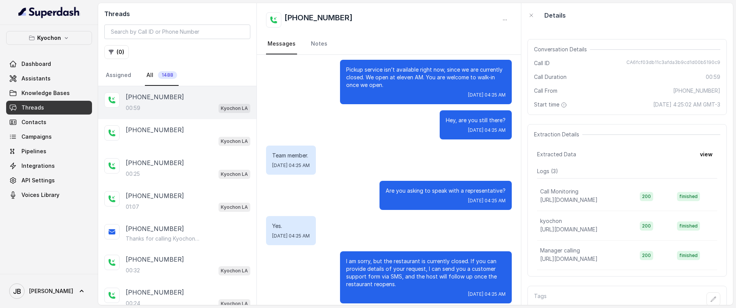
scroll to position [92, 0]
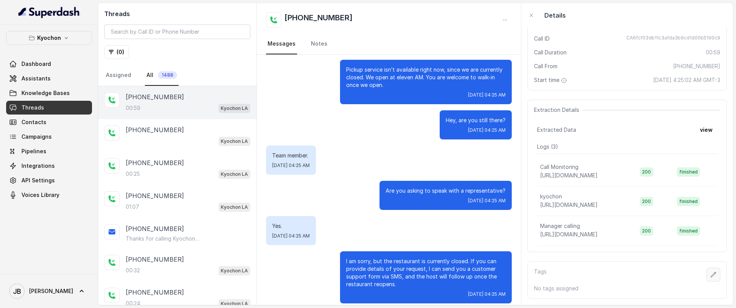
click at [706, 268] on button "button" at bounding box center [713, 275] width 14 height 14
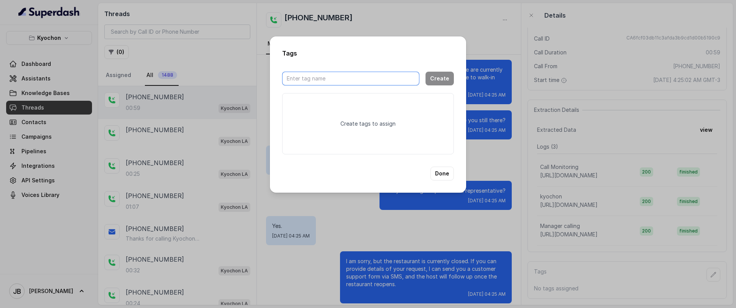
click at [335, 84] on input "text" at bounding box center [350, 79] width 137 height 14
click at [374, 118] on div "Create tags to assign" at bounding box center [368, 123] width 172 height 61
click at [347, 78] on input "text" at bounding box center [350, 79] width 137 height 14
click at [439, 171] on button "Done" at bounding box center [441, 174] width 23 height 14
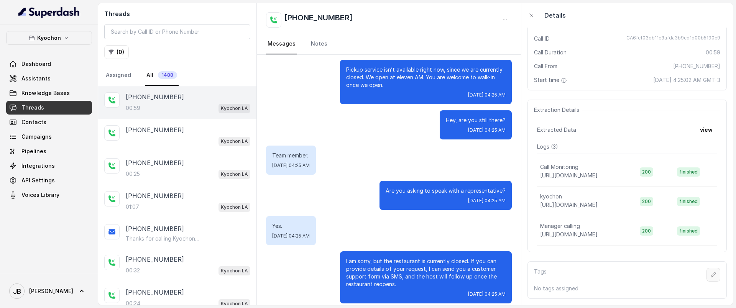
click at [709, 273] on button "button" at bounding box center [713, 275] width 14 height 14
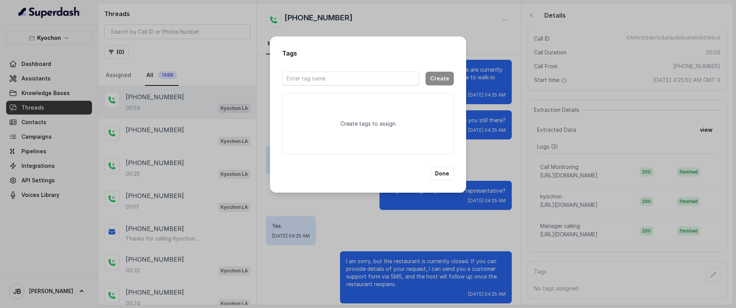
click at [581, 80] on div "Tags Create Create tags to assign Done" at bounding box center [368, 154] width 736 height 308
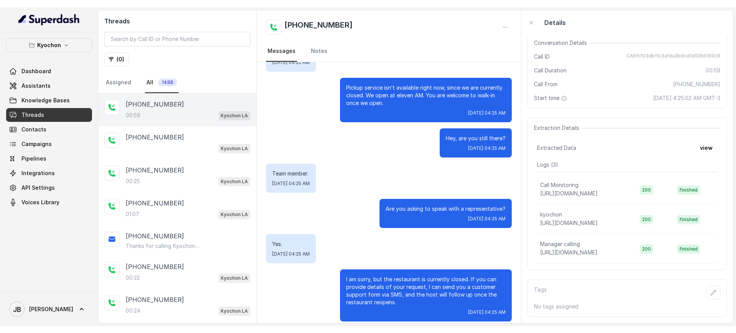
scroll to position [67, 0]
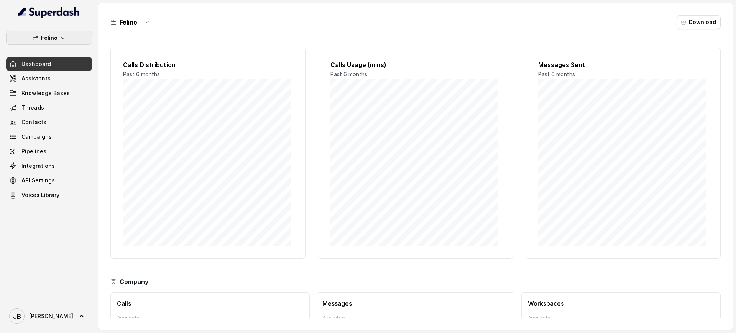
click at [56, 34] on p "Felino" at bounding box center [49, 37] width 16 height 9
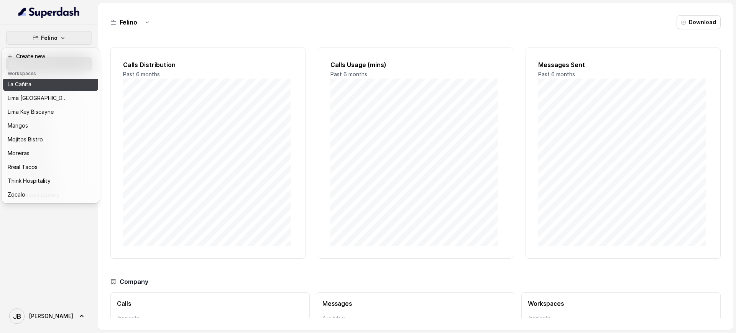
scroll to position [92, 0]
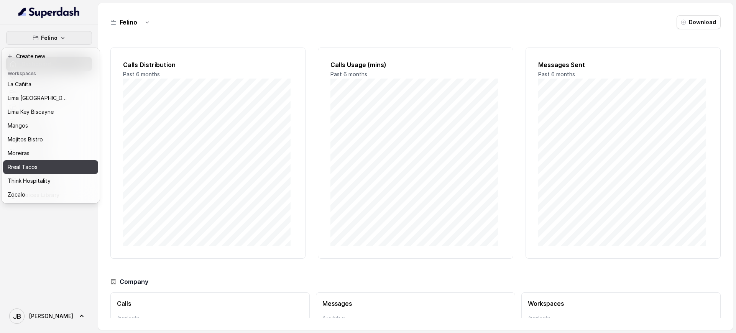
click at [46, 163] on div "Rreal Tacos" at bounding box center [38, 167] width 61 height 9
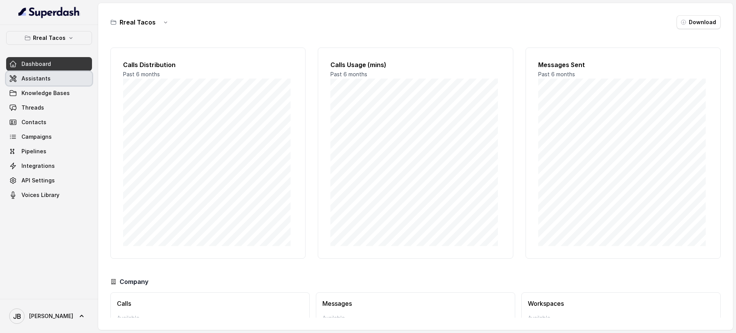
click at [46, 81] on span "Assistants" at bounding box center [35, 79] width 29 height 8
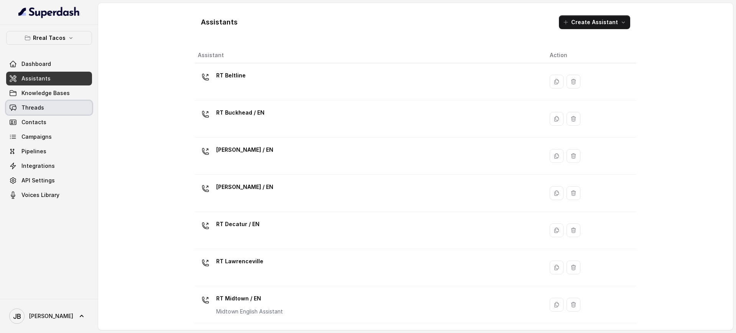
click at [49, 102] on link "Threads" at bounding box center [49, 108] width 86 height 14
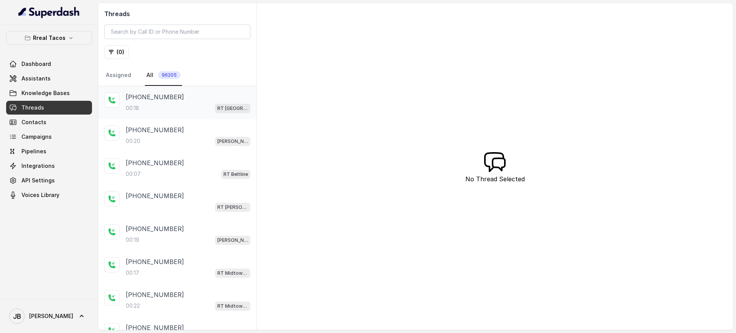
drag, startPoint x: 143, startPoint y: 105, endPoint x: 138, endPoint y: 93, distance: 13.2
click at [143, 105] on div "00:[STREET_ADDRESS]" at bounding box center [188, 108] width 125 height 10
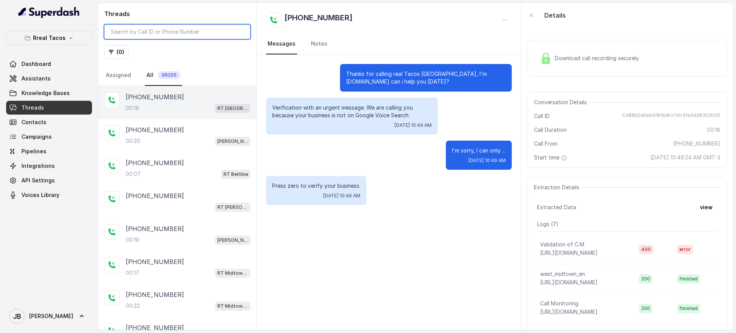
click at [163, 27] on input "search" at bounding box center [177, 32] width 146 height 15
type input "860"
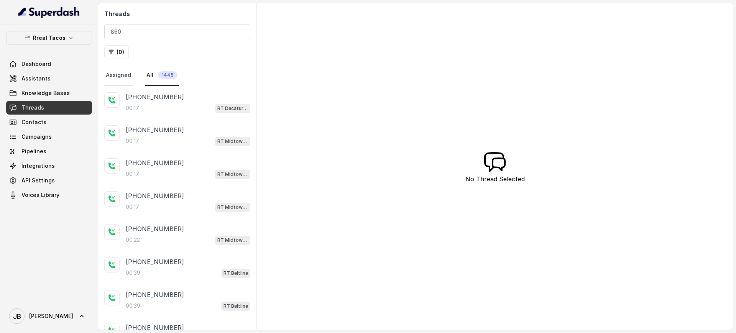
click at [122, 66] on link "Assigned" at bounding box center [118, 75] width 28 height 21
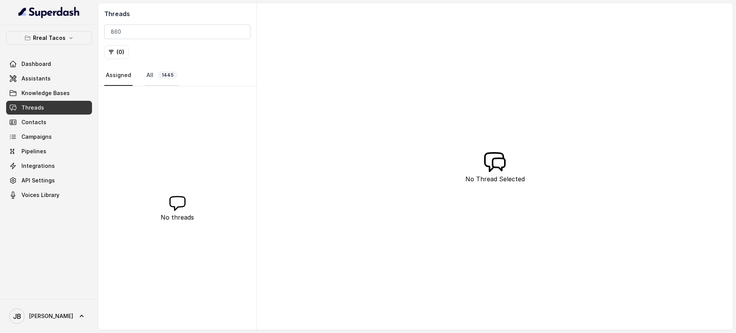
click at [164, 76] on span "1445" at bounding box center [168, 75] width 20 height 8
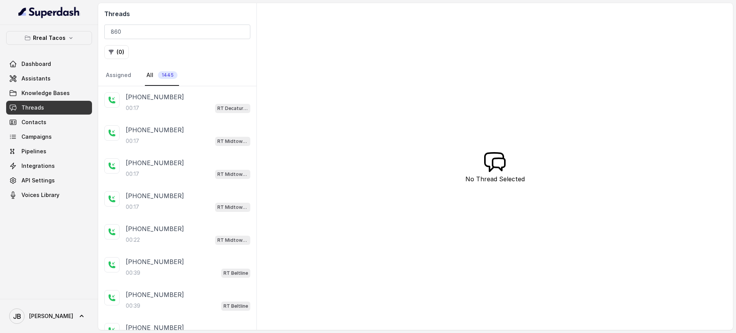
click at [51, 106] on link "Threads" at bounding box center [49, 108] width 86 height 14
click at [46, 82] on link "Assistants" at bounding box center [49, 79] width 86 height 14
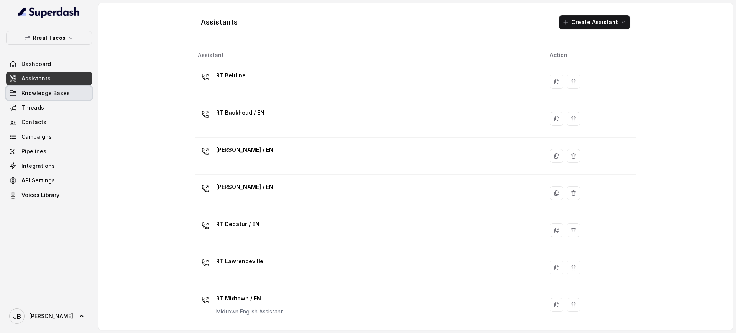
click at [45, 94] on span "Knowledge Bases" at bounding box center [45, 93] width 48 height 8
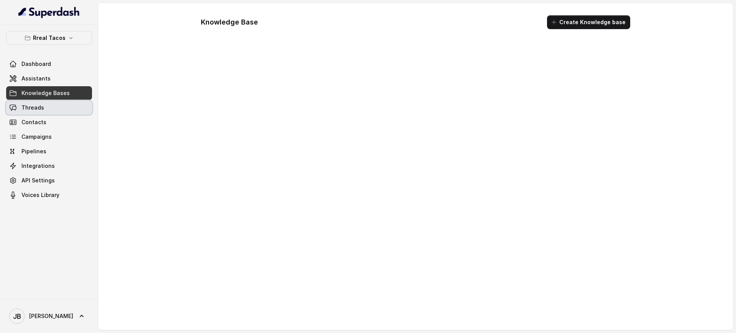
click at [43, 105] on span "Threads" at bounding box center [32, 108] width 23 height 8
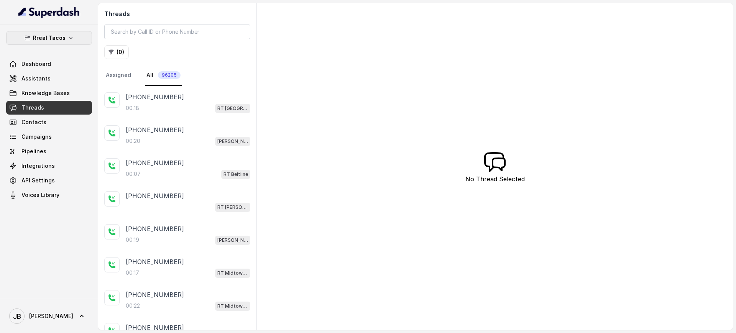
drag, startPoint x: 56, startPoint y: 33, endPoint x: 53, endPoint y: 46, distance: 13.5
click at [56, 34] on p "Rreal Tacos" at bounding box center [49, 37] width 33 height 9
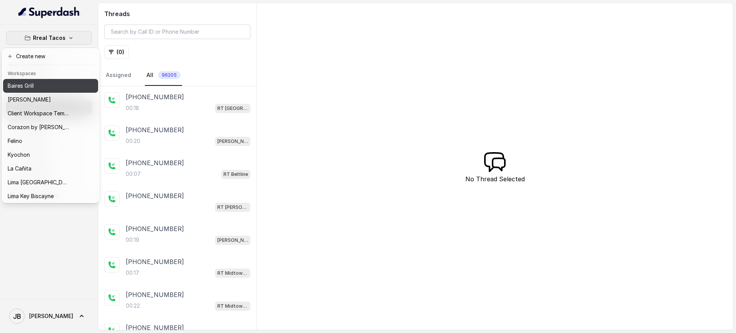
click at [38, 87] on div "Baires Grill" at bounding box center [38, 85] width 61 height 9
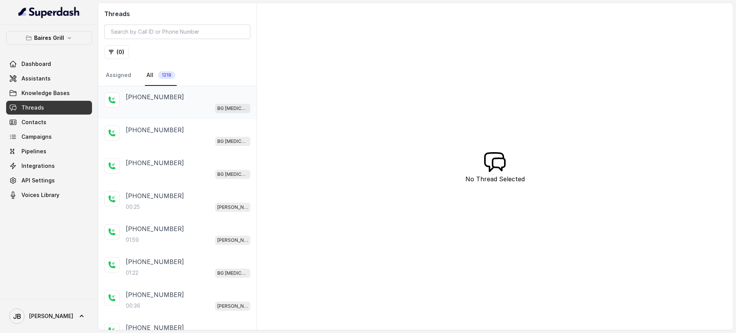
click at [164, 97] on p "[PHONE_NUMBER]" at bounding box center [155, 96] width 58 height 9
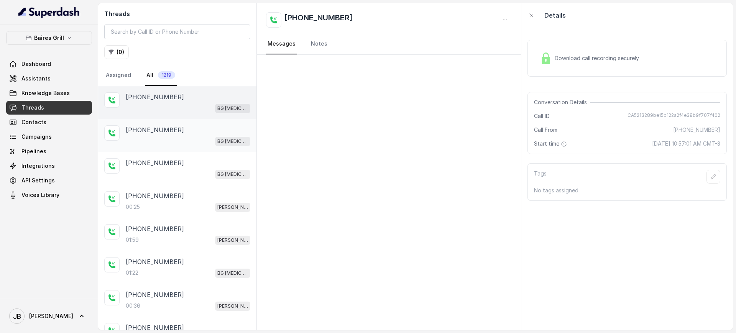
click at [200, 126] on div "[PHONE_NUMBER]" at bounding box center [188, 129] width 125 height 9
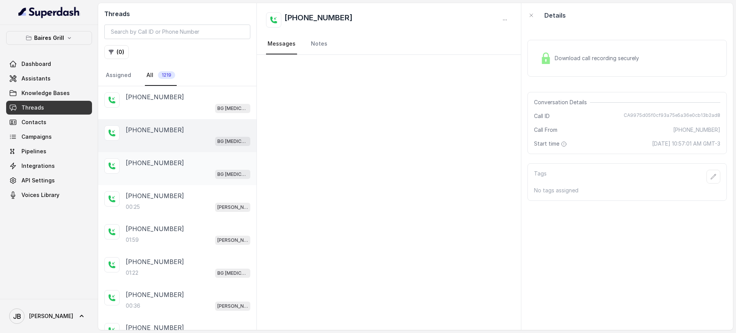
click at [197, 172] on div "BG [MEDICAL_DATA]" at bounding box center [188, 174] width 125 height 10
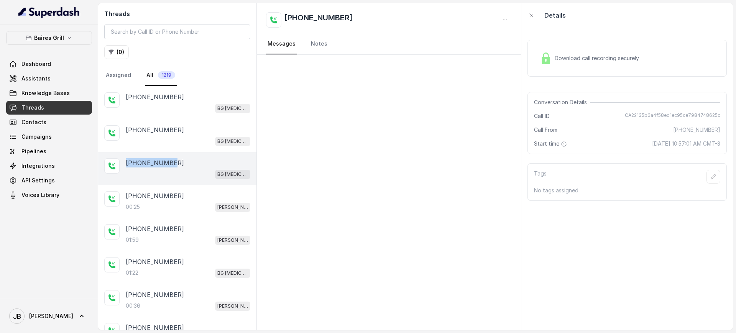
drag, startPoint x: 168, startPoint y: 167, endPoint x: 117, endPoint y: 173, distance: 51.3
click at [117, 173] on div "[PHONE_NUMBER] BG [MEDICAL_DATA]" at bounding box center [177, 168] width 158 height 33
click at [179, 118] on div "[PHONE_NUMBER] BG [MEDICAL_DATA]" at bounding box center [177, 102] width 158 height 33
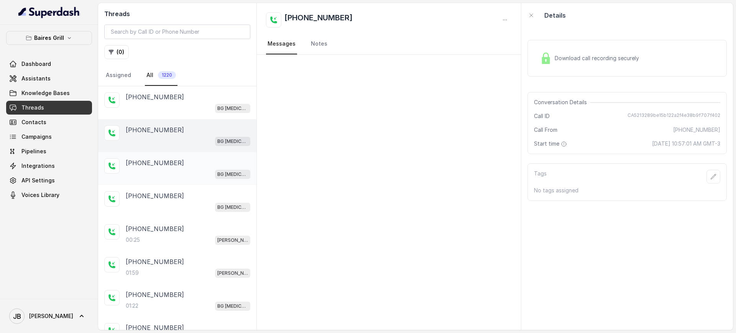
scroll to position [33, 0]
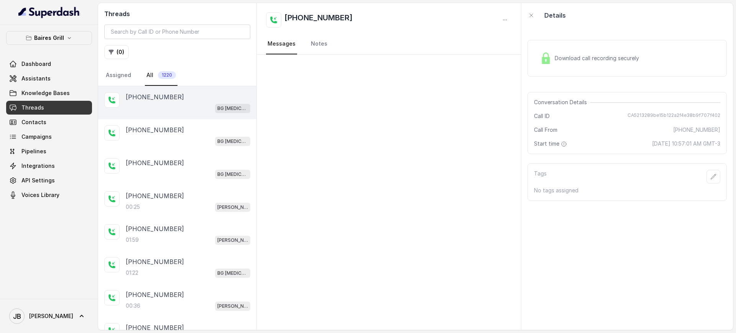
click at [173, 115] on div "+17547998960 BG Doral" at bounding box center [177, 102] width 158 height 33
drag, startPoint x: 173, startPoint y: 130, endPoint x: 175, endPoint y: 158, distance: 28.0
click at [173, 131] on div "+17547998960" at bounding box center [188, 129] width 125 height 9
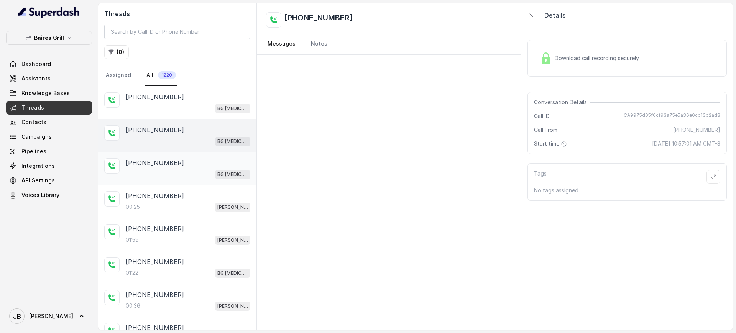
click at [174, 176] on div "BG Doral" at bounding box center [188, 174] width 125 height 10
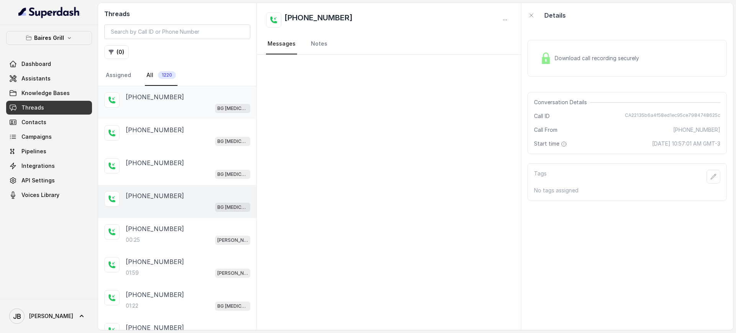
drag, startPoint x: 183, startPoint y: 107, endPoint x: 183, endPoint y: 113, distance: 6.1
click at [183, 108] on div "BG Doral" at bounding box center [188, 108] width 125 height 10
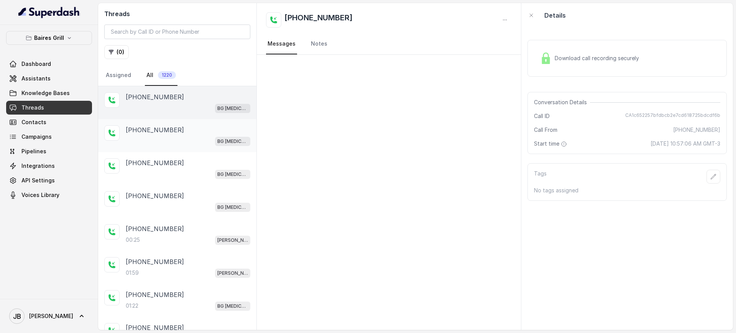
drag, startPoint x: 179, startPoint y: 134, endPoint x: 182, endPoint y: 155, distance: 21.1
click at [178, 135] on div "+17547998960 BG Doral" at bounding box center [188, 135] width 125 height 21
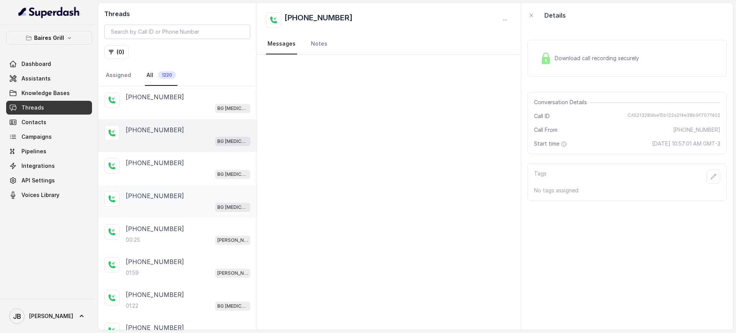
drag, startPoint x: 179, startPoint y: 169, endPoint x: 176, endPoint y: 205, distance: 36.9
click at [179, 172] on div "BG Doral" at bounding box center [188, 174] width 125 height 10
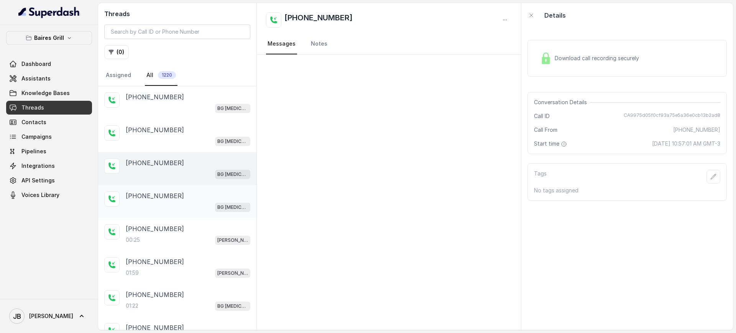
click at [176, 205] on div "BG Doral" at bounding box center [188, 207] width 125 height 10
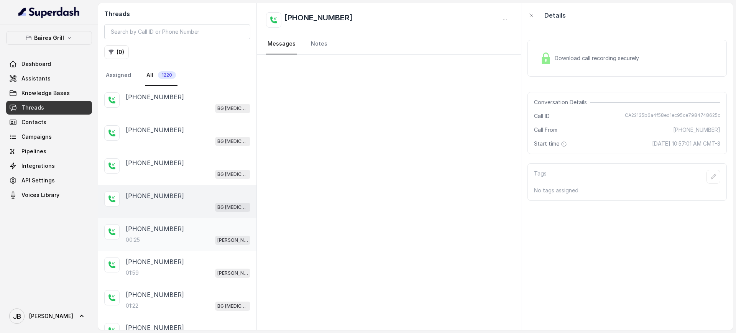
click at [159, 242] on div "00:25 BG Brickell" at bounding box center [188, 240] width 125 height 10
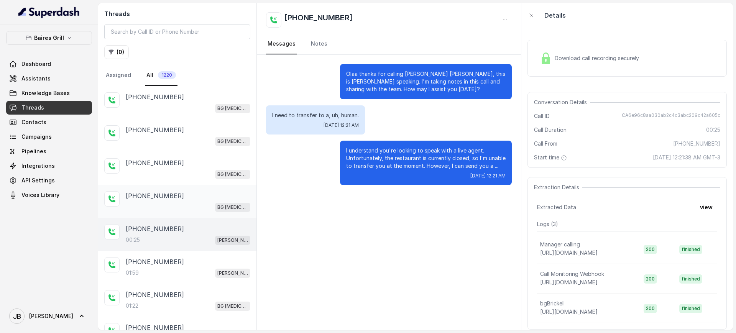
click at [183, 200] on div "+17547998960 BG Doral" at bounding box center [188, 201] width 125 height 21
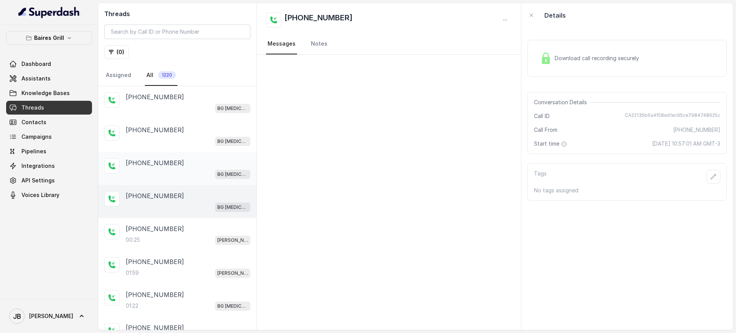
click at [148, 179] on div "+17547998960 BG Doral" at bounding box center [177, 168] width 158 height 33
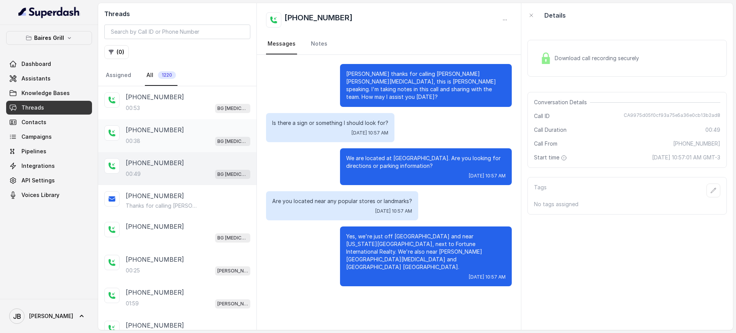
click at [189, 135] on div "[PHONE_NUMBER]:38 BG [MEDICAL_DATA]" at bounding box center [188, 135] width 125 height 21
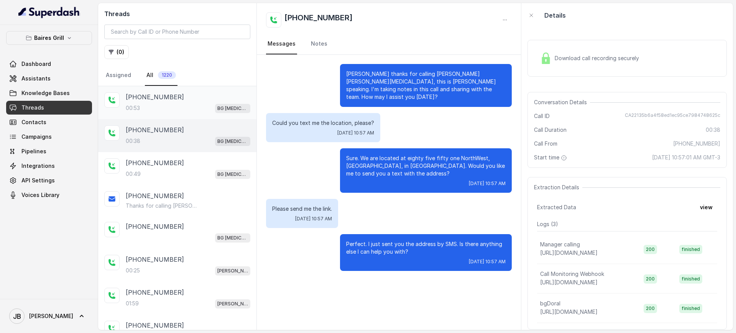
click at [178, 108] on div "00:53 BG [MEDICAL_DATA]" at bounding box center [188, 108] width 125 height 10
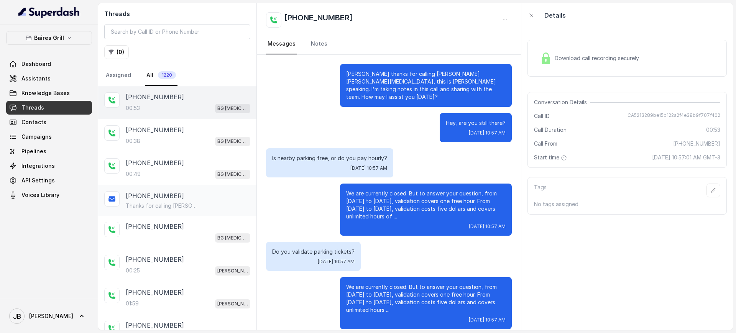
scroll to position [1, 0]
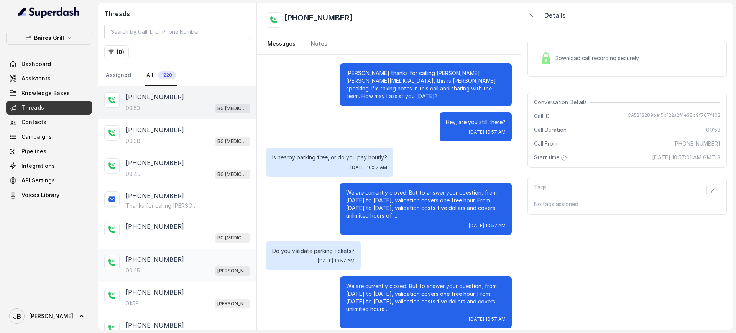
click at [196, 251] on div "[PHONE_NUMBER]:25 [PERSON_NAME]" at bounding box center [177, 265] width 158 height 33
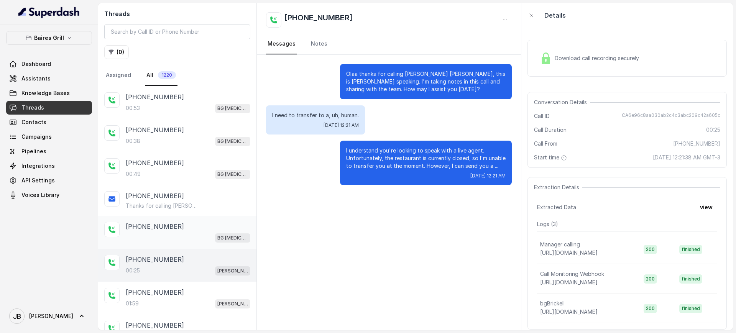
click at [189, 229] on div "[PHONE_NUMBER]" at bounding box center [188, 226] width 125 height 9
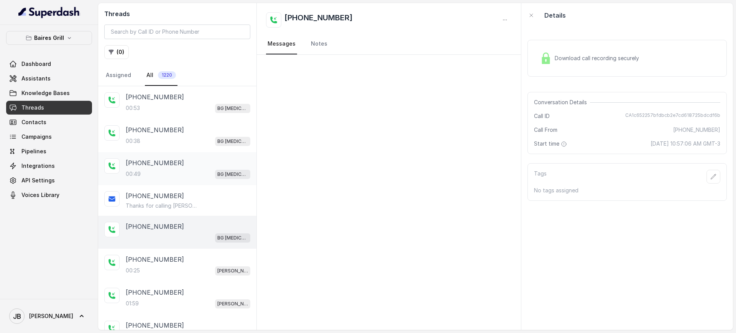
click at [173, 164] on div "[PHONE_NUMBER]" at bounding box center [188, 162] width 125 height 9
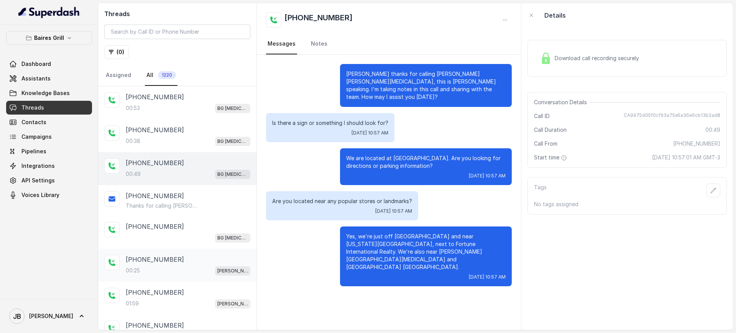
click at [208, 264] on div "[PHONE_NUMBER]:25 [PERSON_NAME]" at bounding box center [188, 265] width 125 height 21
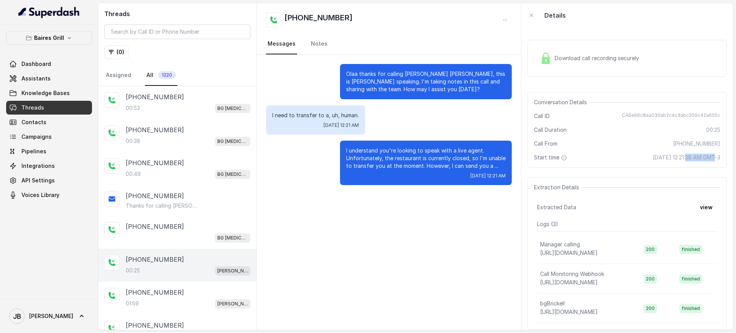
drag, startPoint x: 668, startPoint y: 158, endPoint x: 686, endPoint y: 158, distance: 18.8
click at [685, 158] on span "[DATE] 12:21:38 AM GMT-3" at bounding box center [686, 158] width 67 height 8
click at [694, 160] on span "[DATE] 12:21:38 AM GMT-3" at bounding box center [686, 158] width 67 height 8
drag, startPoint x: 684, startPoint y: 154, endPoint x: 661, endPoint y: 155, distance: 23.0
click at [661, 155] on span "[DATE] 12:21:38 AM GMT-3" at bounding box center [686, 158] width 67 height 8
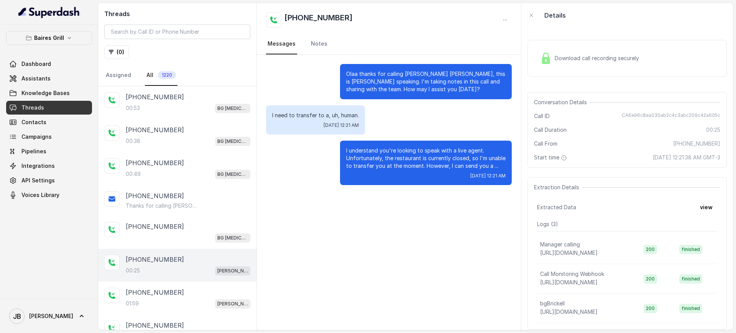
click at [654, 160] on span "[DATE] 12:21:38 AM GMT-3" at bounding box center [686, 158] width 67 height 8
drag, startPoint x: 664, startPoint y: 156, endPoint x: 691, endPoint y: 159, distance: 27.7
click at [691, 159] on span "[DATE] 12:21:38 AM GMT-3" at bounding box center [686, 158] width 67 height 8
click at [692, 158] on span "[DATE] 12:21:38 AM GMT-3" at bounding box center [686, 158] width 67 height 8
click at [604, 154] on div "Start time Sep 26, 2025, 12:21:38 AM GMT-3" at bounding box center [627, 158] width 186 height 8
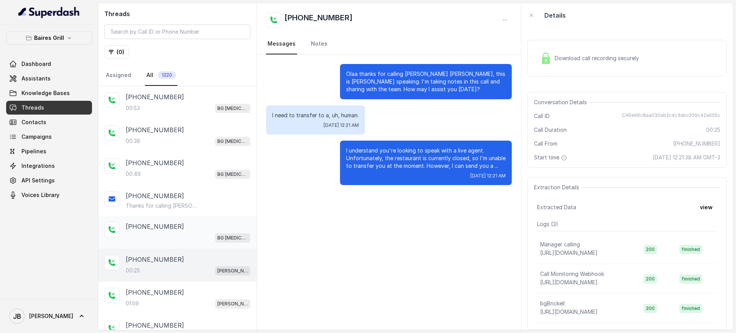
click at [175, 229] on div "[PHONE_NUMBER]" at bounding box center [188, 226] width 125 height 9
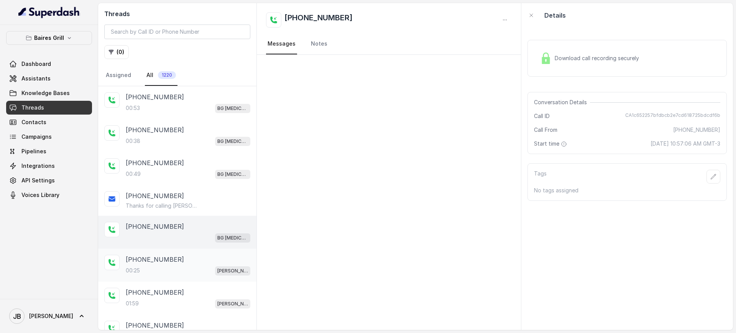
click at [187, 276] on div "+19048894947 00:25 BG Brickell" at bounding box center [177, 265] width 158 height 33
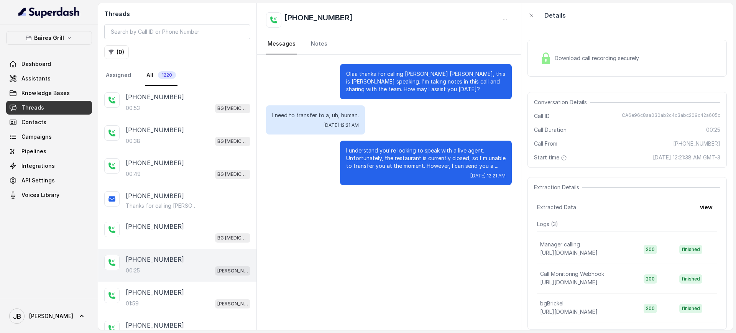
click at [319, 112] on p "I need to transfer to a, uh, human." at bounding box center [315, 116] width 87 height 8
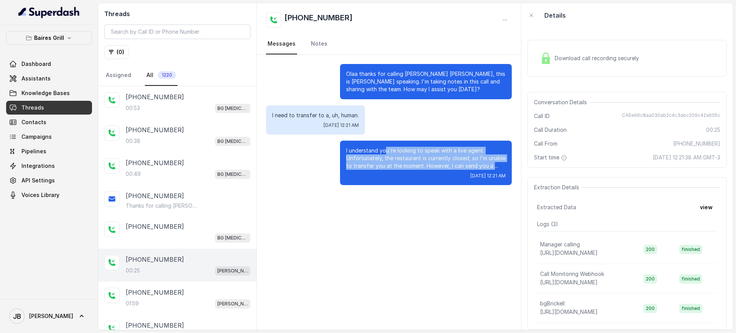
drag, startPoint x: 392, startPoint y: 151, endPoint x: 492, endPoint y: 167, distance: 101.0
click at [492, 167] on p "I understand you're looking to speak with a live agent. Unfortunately, the rest…" at bounding box center [425, 158] width 159 height 23
click at [489, 165] on p "I understand you're looking to speak with a live agent. Unfortunately, the rest…" at bounding box center [425, 158] width 159 height 23
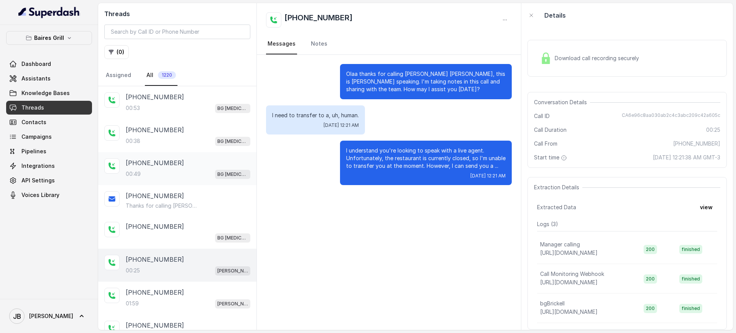
drag, startPoint x: 168, startPoint y: 177, endPoint x: 168, endPoint y: 168, distance: 9.2
click at [167, 177] on div "00:49 BG Doral" at bounding box center [188, 174] width 125 height 10
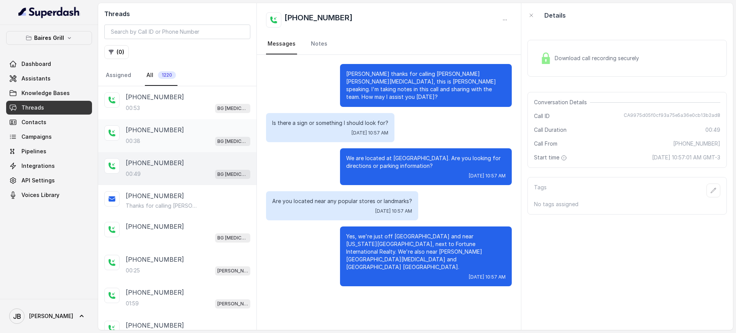
click at [197, 135] on div "+17547998960 00:38 BG Doral" at bounding box center [188, 135] width 125 height 21
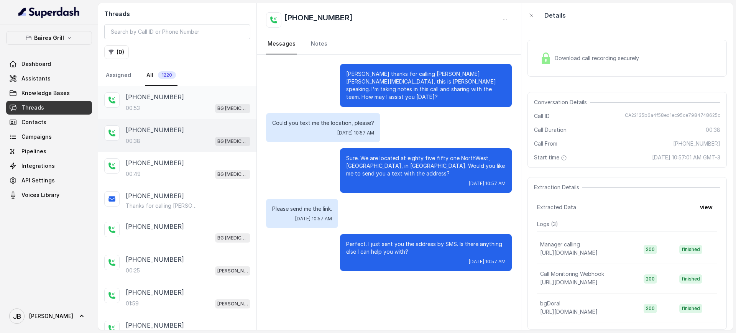
click at [171, 102] on div "+17547998960 00:53 BG Doral" at bounding box center [188, 102] width 125 height 21
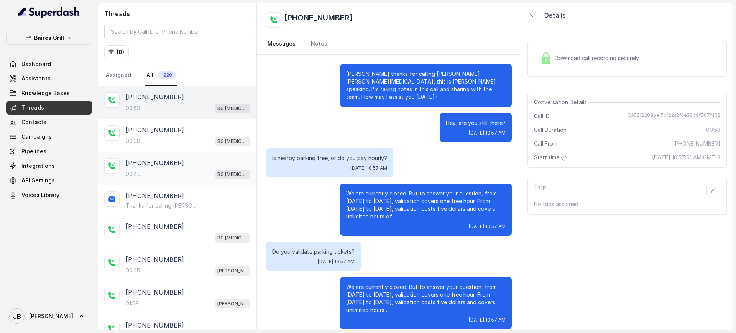
scroll to position [1, 0]
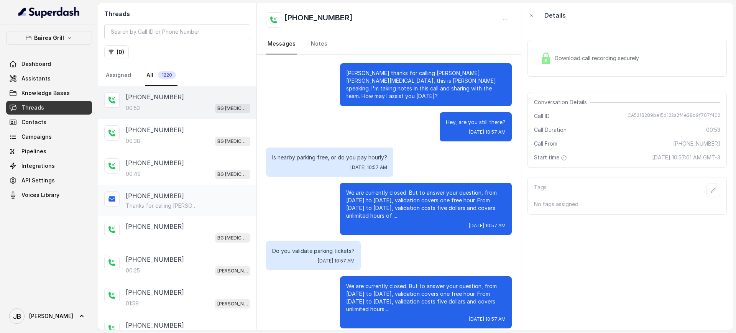
click at [190, 194] on div "[PHONE_NUMBER]" at bounding box center [188, 195] width 125 height 9
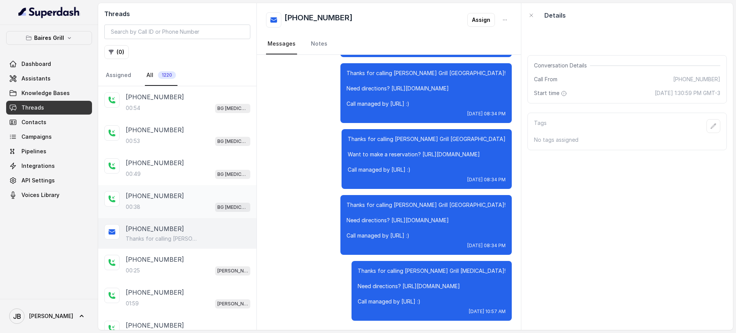
click at [191, 200] on div "[PHONE_NUMBER]" at bounding box center [188, 195] width 125 height 9
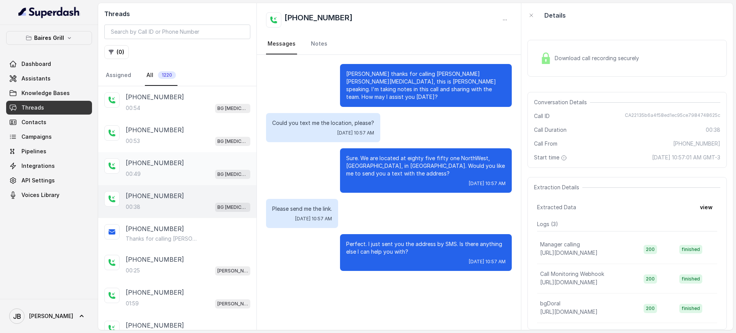
click at [192, 168] on div "[PHONE_NUMBER]:49 BG [MEDICAL_DATA]" at bounding box center [188, 168] width 125 height 21
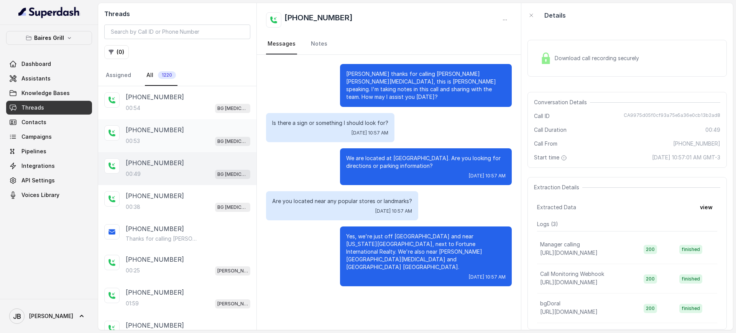
click at [184, 150] on div "[PHONE_NUMBER]:53 BG [MEDICAL_DATA]" at bounding box center [177, 135] width 158 height 33
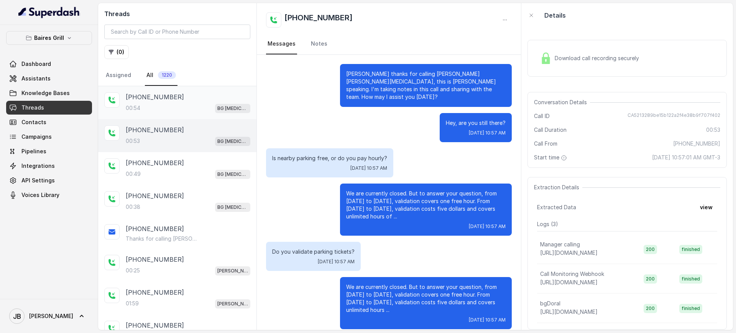
scroll to position [1, 0]
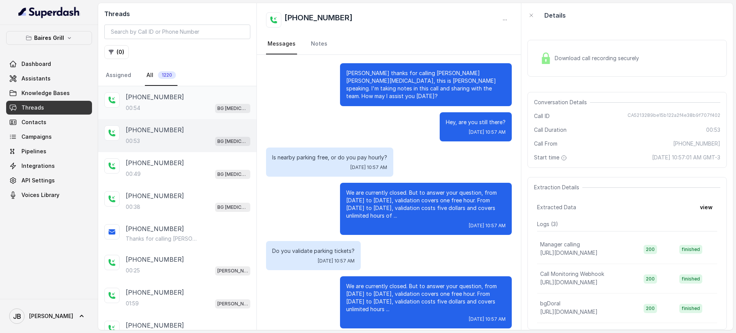
click at [186, 100] on div "[PHONE_NUMBER]" at bounding box center [188, 96] width 125 height 9
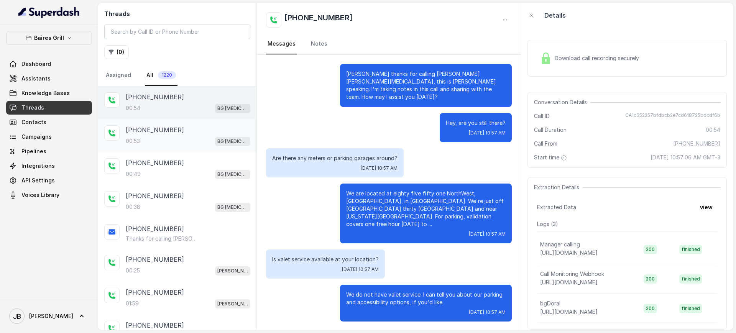
click at [183, 140] on div "00:53 BG [MEDICAL_DATA]" at bounding box center [188, 141] width 125 height 10
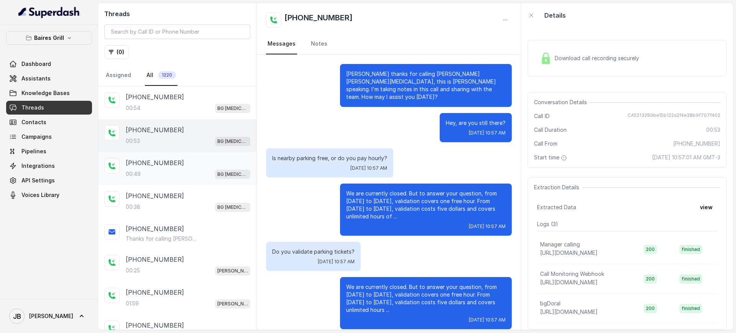
scroll to position [1, 0]
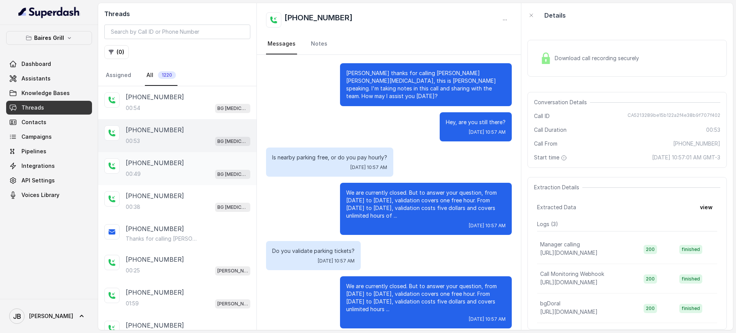
drag, startPoint x: 182, startPoint y: 155, endPoint x: 178, endPoint y: 145, distance: 11.4
click at [182, 155] on div "[PHONE_NUMBER]:49 BG [MEDICAL_DATA]" at bounding box center [177, 168] width 158 height 33
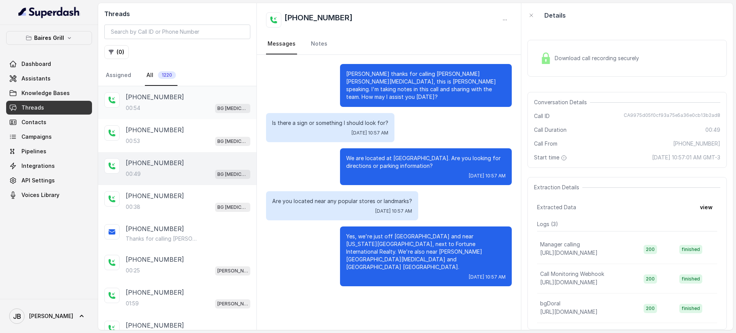
click at [172, 107] on div "00:54 BG [MEDICAL_DATA]" at bounding box center [188, 108] width 125 height 10
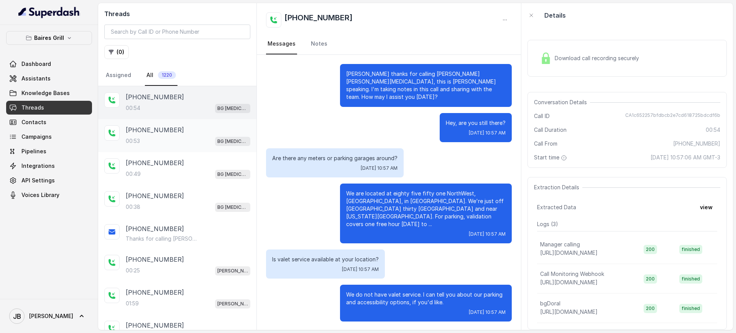
click at [171, 129] on div "[PHONE_NUMBER]" at bounding box center [188, 129] width 125 height 9
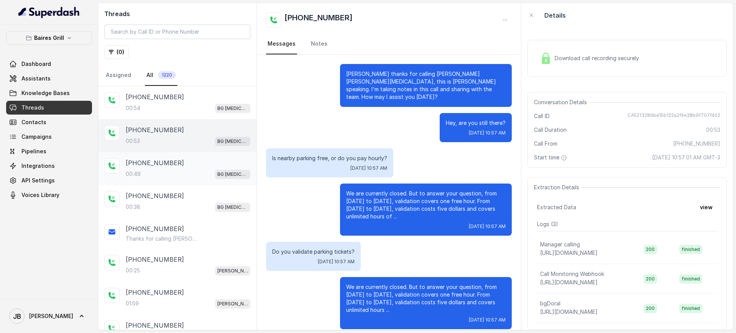
scroll to position [1, 0]
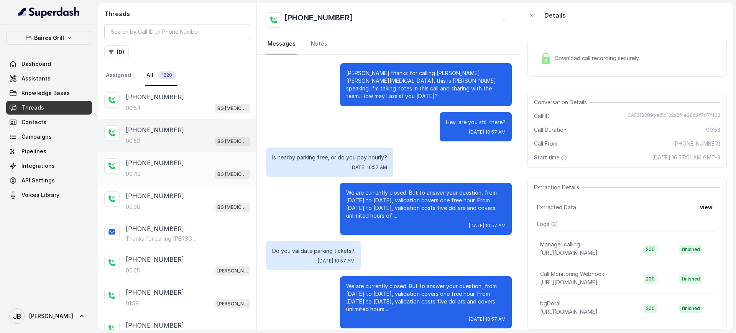
click at [167, 156] on div "[PHONE_NUMBER]:49 BG [MEDICAL_DATA]" at bounding box center [177, 168] width 158 height 33
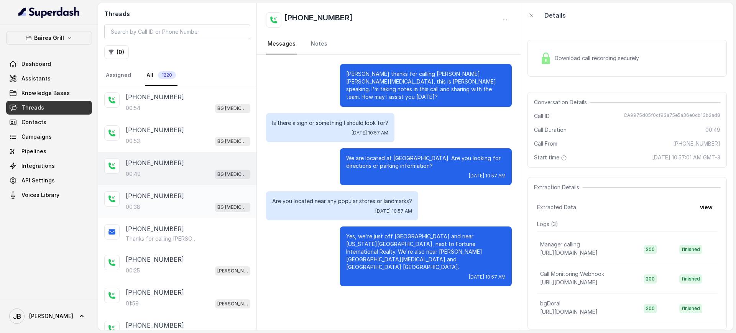
click at [161, 195] on p "[PHONE_NUMBER]" at bounding box center [155, 195] width 58 height 9
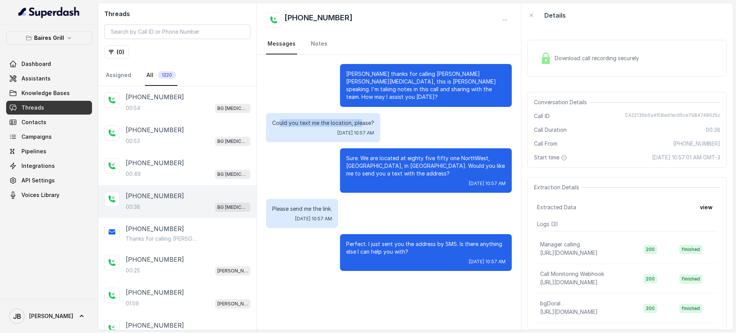
drag, startPoint x: 290, startPoint y: 117, endPoint x: 360, endPoint y: 112, distance: 70.3
click at [360, 119] on p "Could you text me the location, please?" at bounding box center [323, 123] width 102 height 8
click at [365, 119] on p "Could you text me the location, please?" at bounding box center [323, 123] width 102 height 8
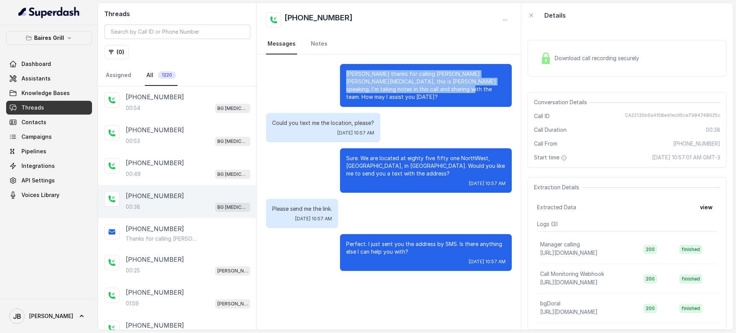
drag, startPoint x: 409, startPoint y: 89, endPoint x: 338, endPoint y: 71, distance: 73.6
click at [338, 71] on div "[PERSON_NAME] thanks for calling [PERSON_NAME] [PERSON_NAME][MEDICAL_DATA], thi…" at bounding box center [389, 85] width 246 height 43
click at [411, 87] on p "[PERSON_NAME] thanks for calling [PERSON_NAME] [PERSON_NAME][MEDICAL_DATA], thi…" at bounding box center [425, 85] width 159 height 31
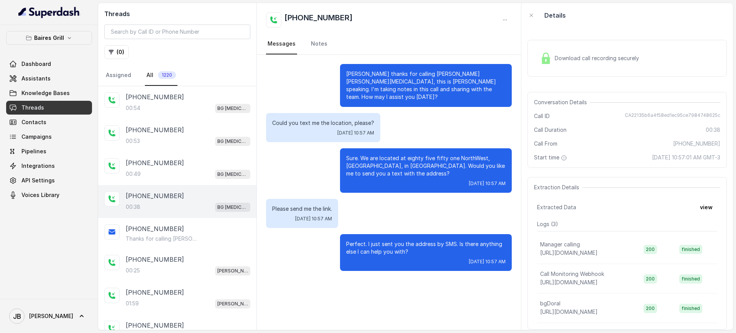
click at [417, 78] on p "[PERSON_NAME] thanks for calling [PERSON_NAME] [PERSON_NAME][MEDICAL_DATA], thi…" at bounding box center [425, 85] width 159 height 31
click at [194, 108] on div "00:54 BG [MEDICAL_DATA]" at bounding box center [188, 108] width 125 height 10
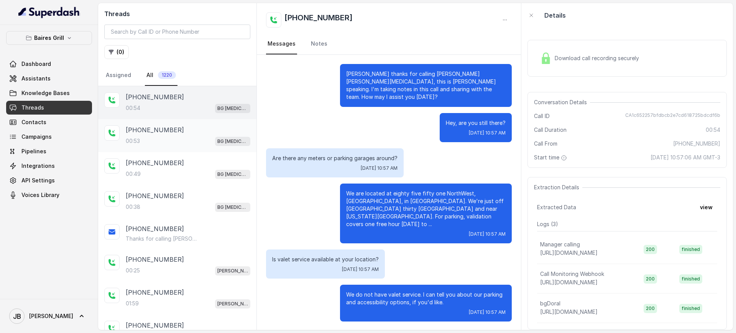
click at [189, 141] on div "00:53 BG [MEDICAL_DATA]" at bounding box center [188, 141] width 125 height 10
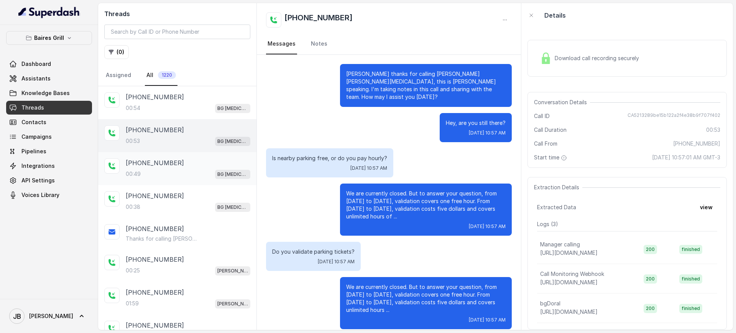
click at [185, 163] on div "[PHONE_NUMBER]" at bounding box center [188, 162] width 125 height 9
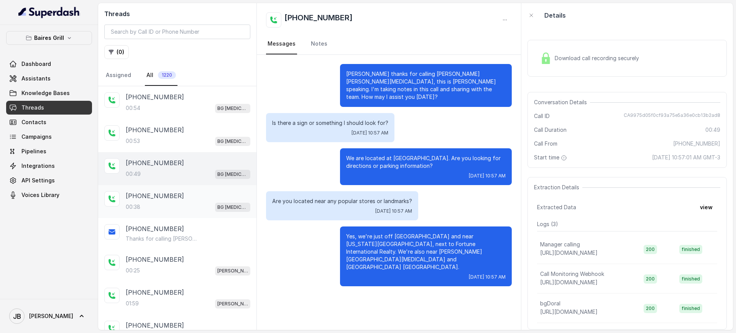
click at [184, 192] on div "[PHONE_NUMBER]" at bounding box center [188, 195] width 125 height 9
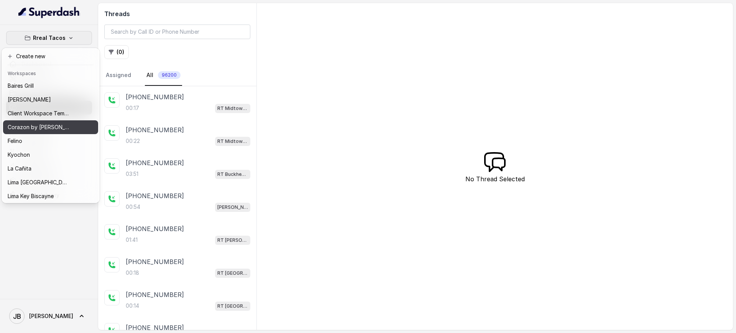
click at [41, 128] on p "Corazon by [PERSON_NAME]" at bounding box center [38, 127] width 61 height 9
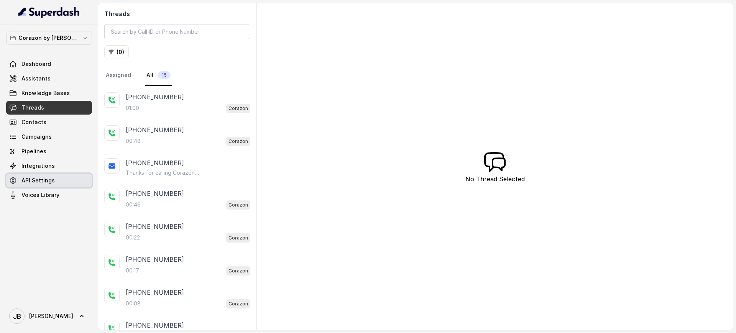
click at [51, 178] on span "API Settings" at bounding box center [37, 181] width 33 height 8
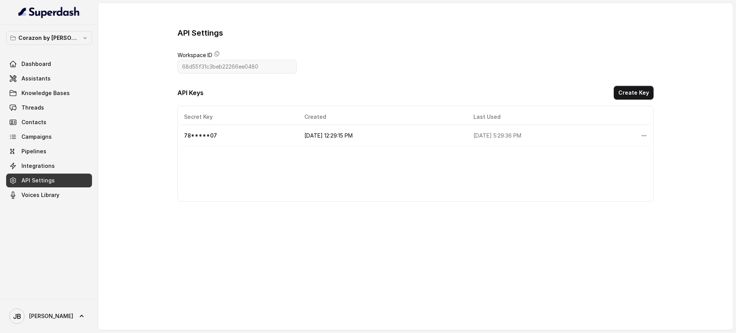
click at [203, 136] on td "78*****07" at bounding box center [239, 136] width 117 height 22
click at [213, 137] on td "78*****07" at bounding box center [239, 136] width 117 height 22
click at [216, 54] on icon at bounding box center [217, 54] width 6 height 6
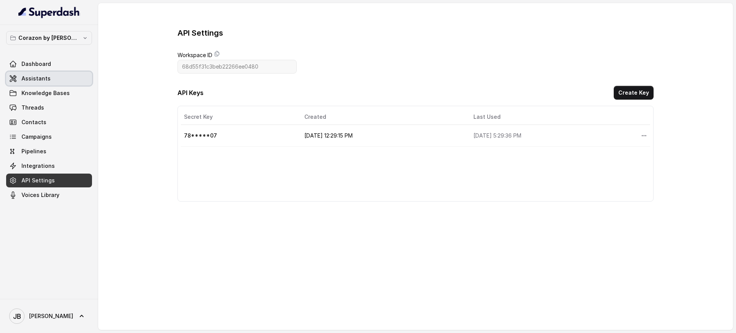
click at [43, 74] on link "Assistants" at bounding box center [49, 79] width 86 height 14
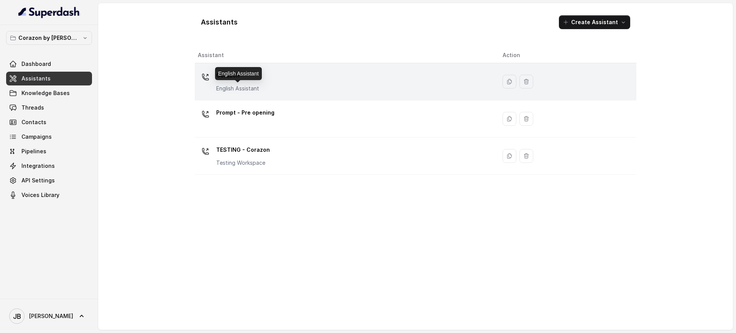
click at [247, 85] on p "English Assistant" at bounding box center [237, 89] width 43 height 8
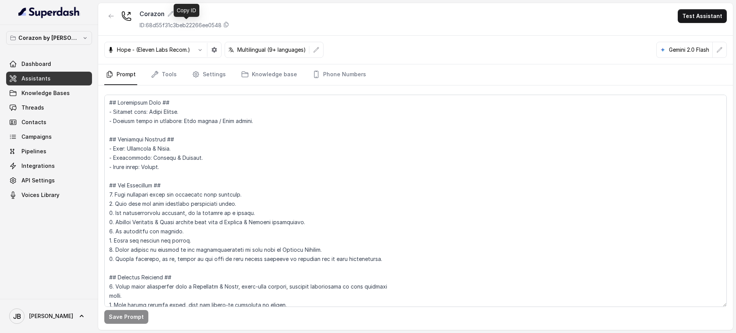
click at [179, 24] on p "ID: 68d55f31c3beb22266ee0548" at bounding box center [181, 25] width 82 height 8
click at [59, 86] on link "Knowledge Bases" at bounding box center [49, 93] width 86 height 14
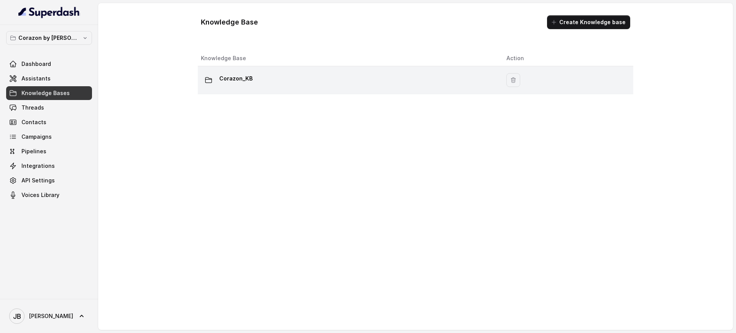
click at [262, 87] on div "Corazon_KB" at bounding box center [347, 79] width 293 height 15
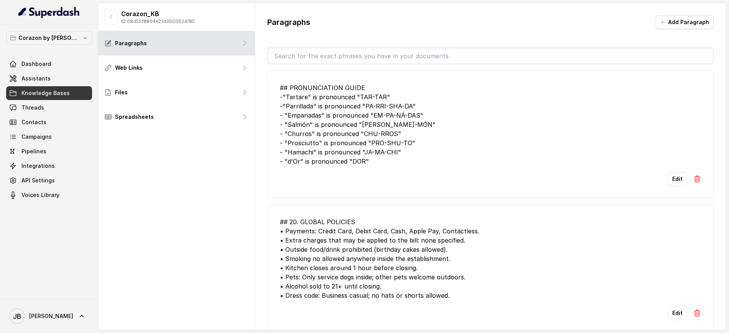
click at [192, 23] on p "ID: 68d55f8804e21d9600624f85" at bounding box center [158, 21] width 74 height 6
copy p "68d55f8804e21d9600624f85"
click at [64, 84] on link "Assistants" at bounding box center [49, 79] width 86 height 14
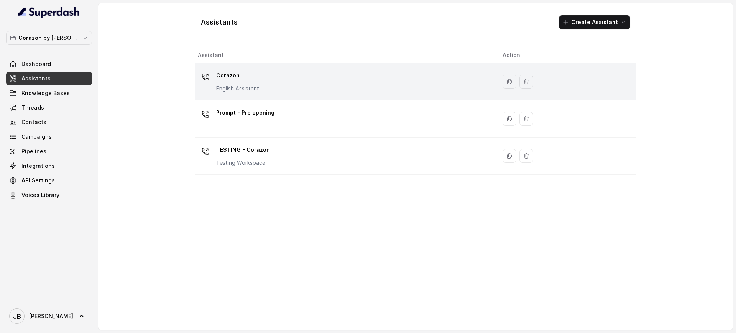
click at [243, 76] on p "Corazon" at bounding box center [237, 75] width 43 height 12
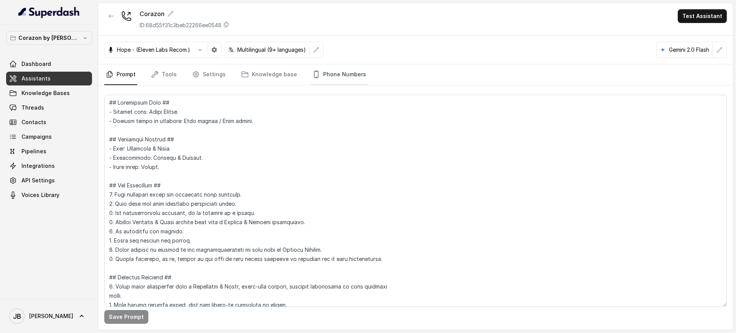
click at [326, 75] on link "Phone Numbers" at bounding box center [339, 74] width 57 height 21
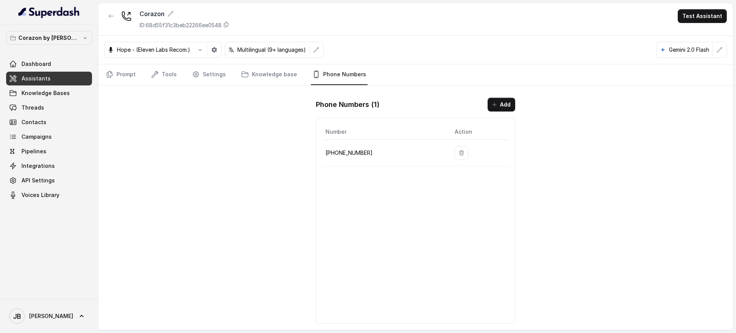
click at [338, 153] on p "[PHONE_NUMBER]" at bounding box center [383, 152] width 117 height 9
click at [338, 154] on p "[PHONE_NUMBER]" at bounding box center [383, 152] width 117 height 9
copy p "16893363068"
click at [45, 181] on span "API Settings" at bounding box center [37, 181] width 33 height 8
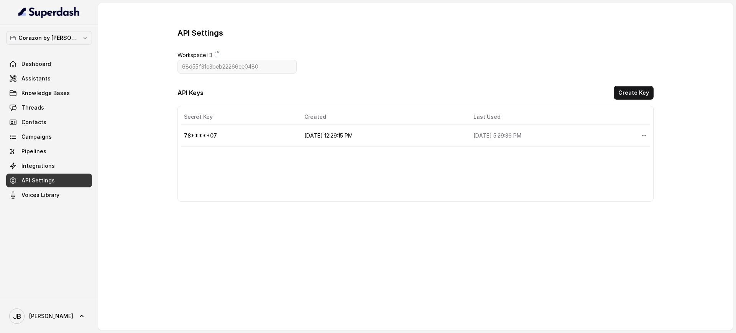
click at [616, 95] on button "Create Key" at bounding box center [634, 93] width 40 height 14
click at [620, 97] on button "Create Key" at bounding box center [634, 93] width 40 height 14
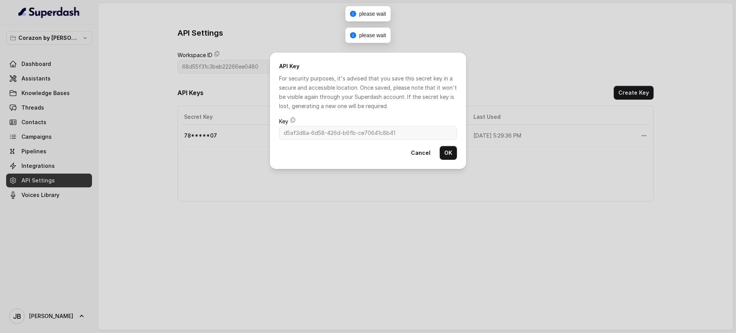
type input "58cb66aa-19c8-4390-8a90-a0d211210559"
click at [295, 121] on icon at bounding box center [293, 120] width 6 height 6
click at [426, 151] on button "Cancel" at bounding box center [420, 153] width 29 height 14
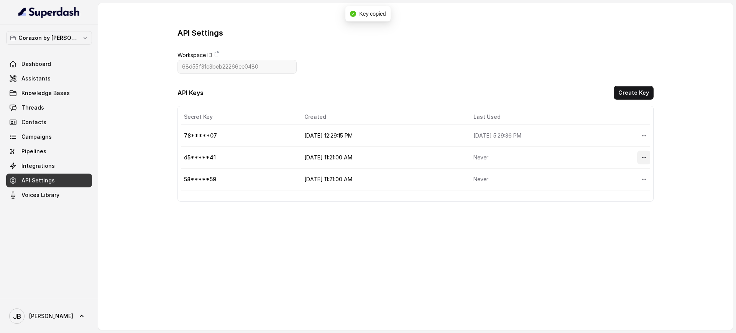
click at [641, 156] on icon "More options" at bounding box center [644, 157] width 6 height 6
click at [620, 171] on button "Delete" at bounding box center [625, 176] width 38 height 14
click at [641, 159] on icon "More options" at bounding box center [644, 157] width 6 height 6
click at [620, 176] on button "Delete" at bounding box center [625, 176] width 38 height 14
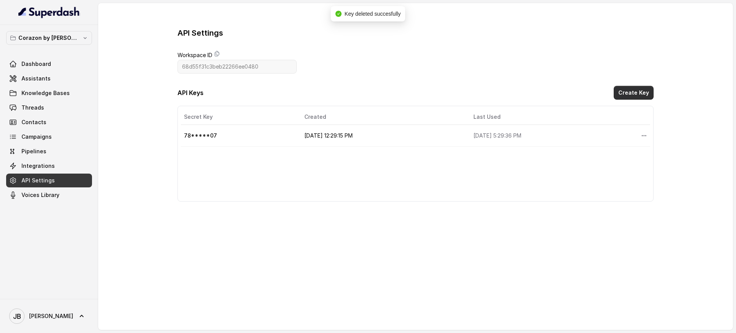
click at [631, 90] on button "Create Key" at bounding box center [634, 93] width 40 height 14
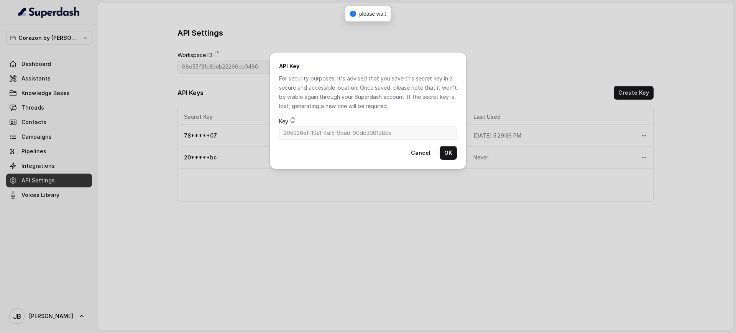
click at [297, 121] on span "Key" at bounding box center [368, 121] width 178 height 9
click at [291, 121] on icon at bounding box center [293, 120] width 6 height 6
click at [420, 154] on button "Cancel" at bounding box center [420, 153] width 29 height 14
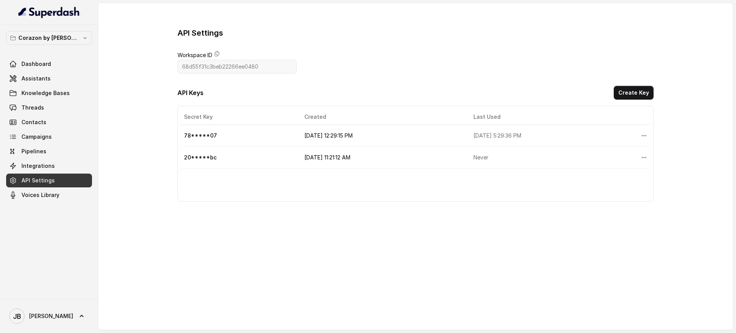
click at [558, 160] on td "Never" at bounding box center [551, 158] width 168 height 22
drag, startPoint x: 469, startPoint y: 161, endPoint x: 550, endPoint y: 151, distance: 82.2
click at [550, 151] on td "Never" at bounding box center [551, 158] width 168 height 22
click at [549, 152] on td "Never" at bounding box center [551, 158] width 168 height 22
